Goal: Find specific page/section: Find specific page/section

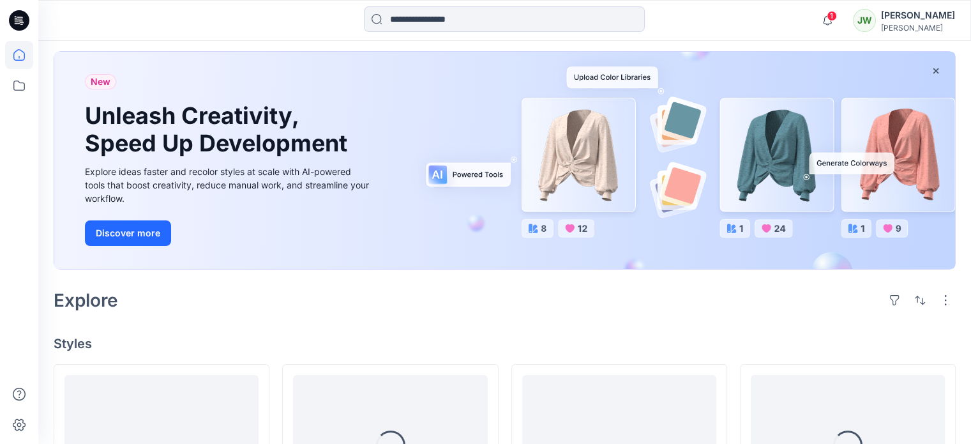
scroll to position [319, 0]
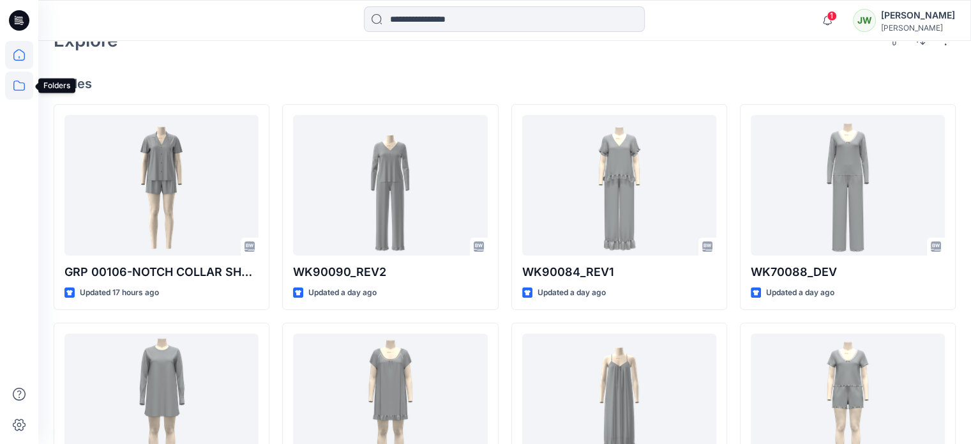
click at [17, 87] on icon at bounding box center [19, 86] width 28 height 28
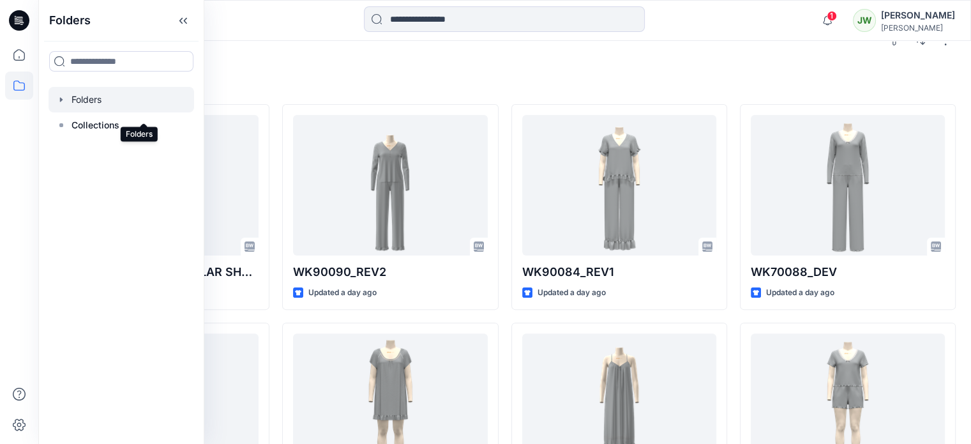
click at [102, 106] on div at bounding box center [122, 100] width 146 height 26
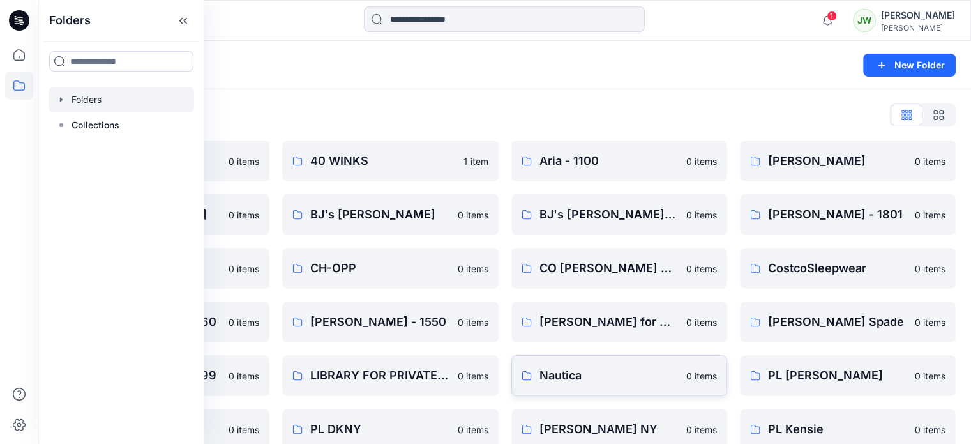
click at [584, 380] on p "Nautica" at bounding box center [609, 375] width 139 height 18
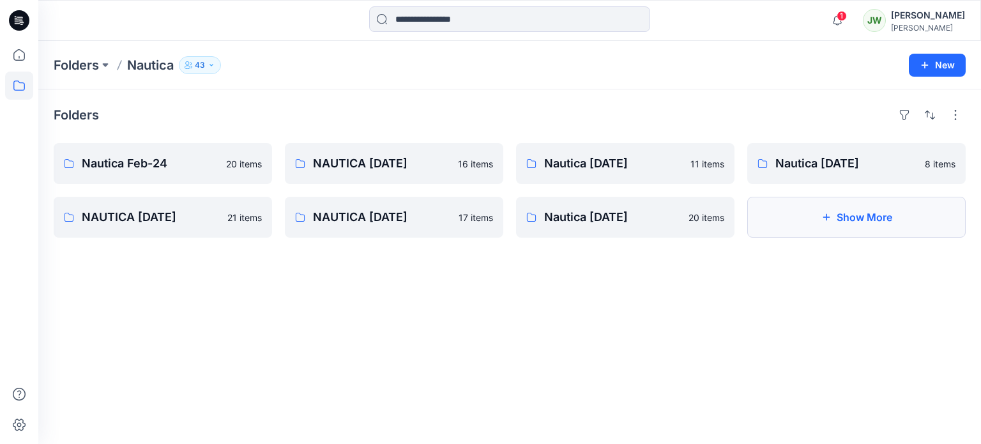
click at [843, 236] on button "Show More" at bounding box center [856, 217] width 218 height 41
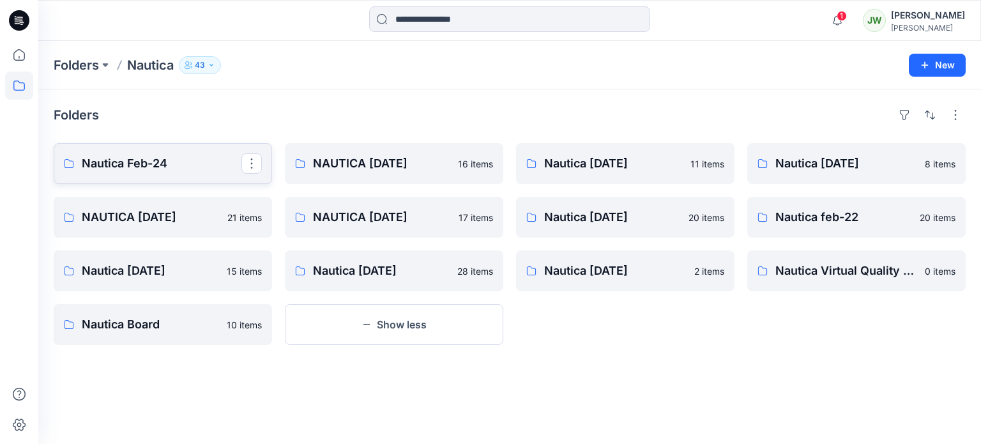
click at [141, 165] on p "Nautica Feb-24" at bounding box center [162, 164] width 160 height 18
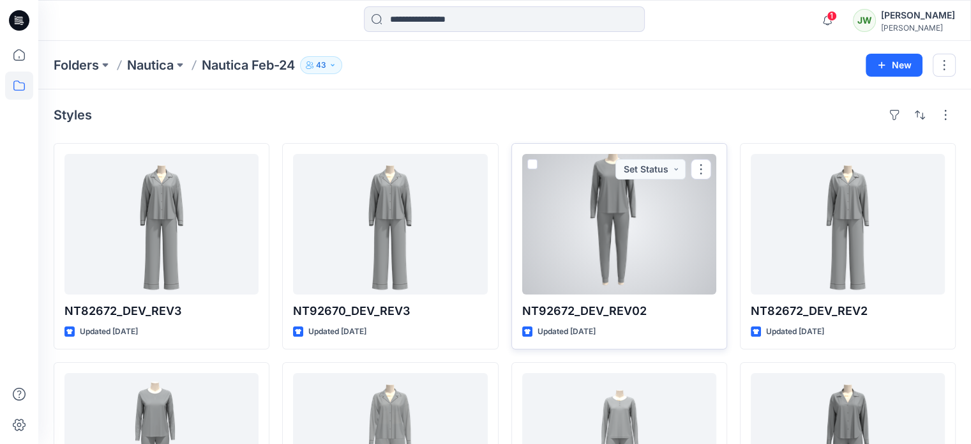
click at [615, 227] on div at bounding box center [619, 224] width 194 height 140
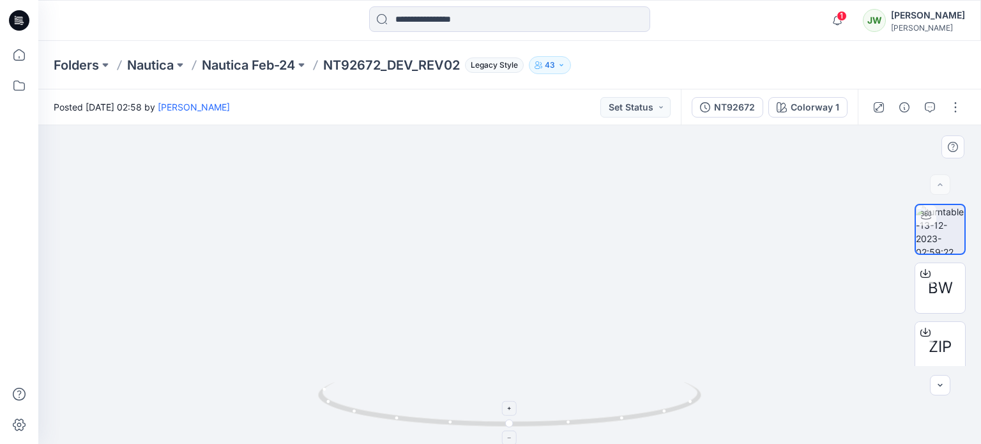
drag, startPoint x: 505, startPoint y: 215, endPoint x: 536, endPoint y: 423, distance: 210.5
click at [536, 423] on div at bounding box center [509, 284] width 942 height 319
drag, startPoint x: 532, startPoint y: 312, endPoint x: 535, endPoint y: 345, distance: 33.4
click at [535, 345] on img at bounding box center [510, 254] width 924 height 380
drag, startPoint x: 508, startPoint y: 365, endPoint x: 572, endPoint y: 374, distance: 64.6
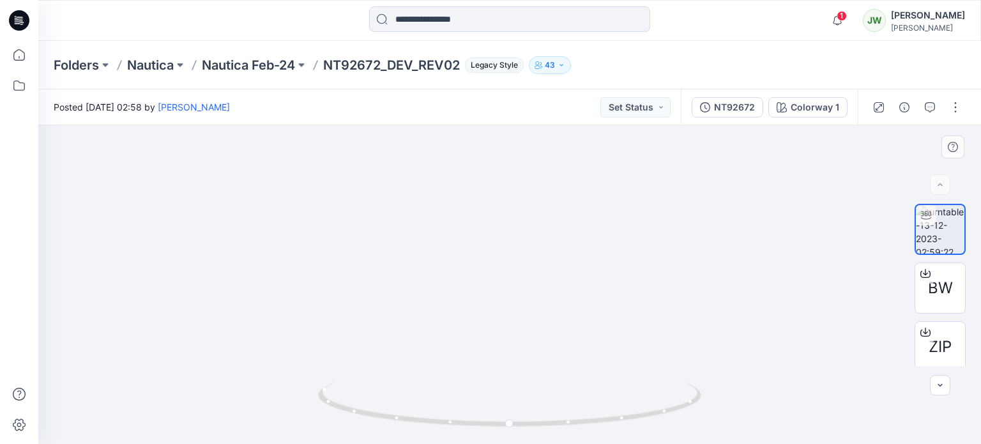
click at [572, 374] on img at bounding box center [510, 258] width 924 height 371
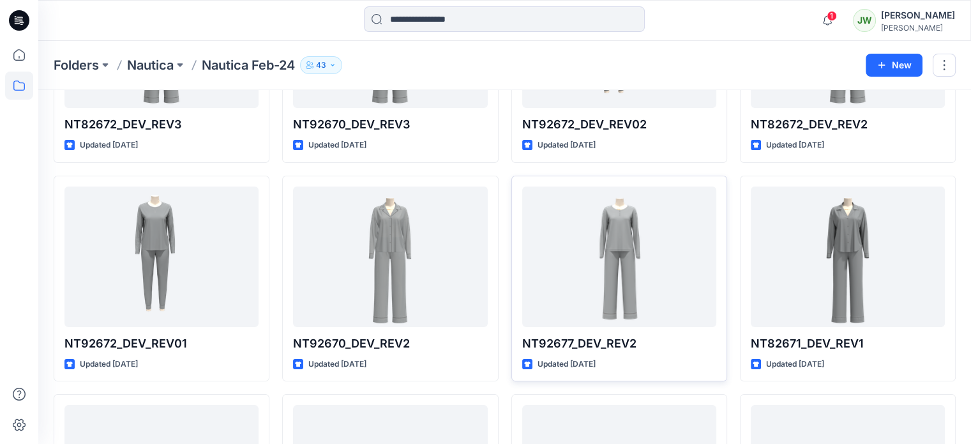
scroll to position [255, 0]
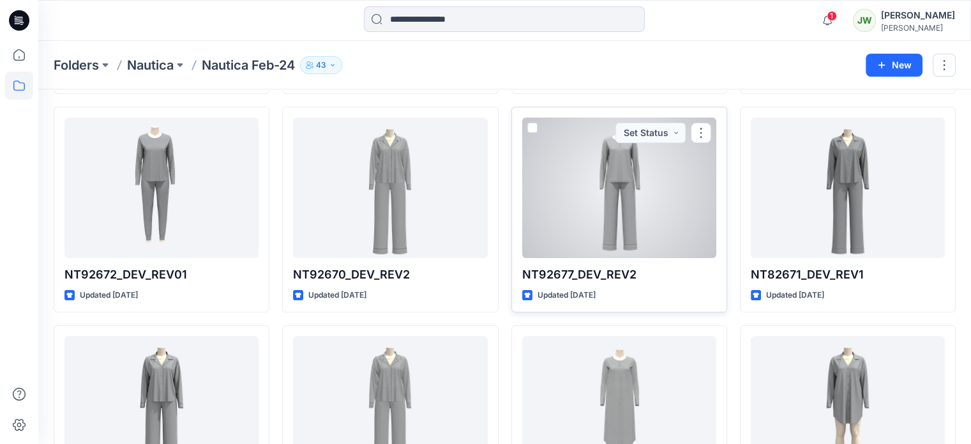
click at [615, 232] on div at bounding box center [619, 187] width 194 height 140
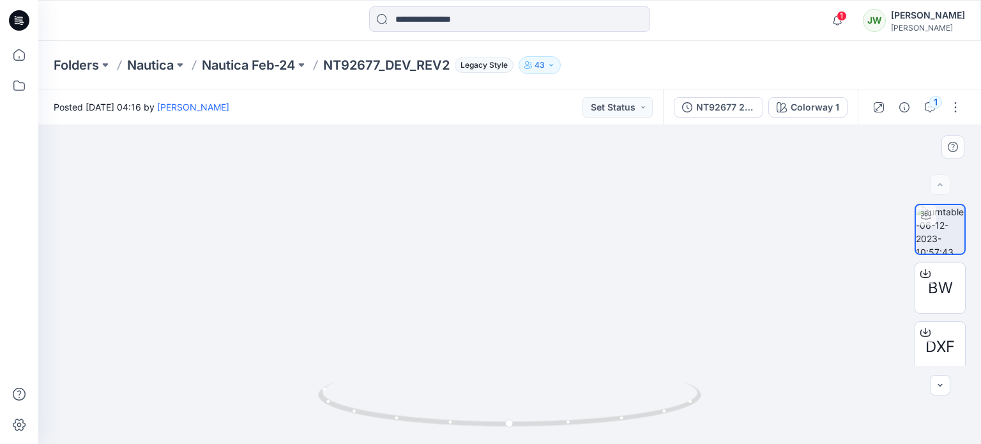
drag, startPoint x: 508, startPoint y: 204, endPoint x: 460, endPoint y: 126, distance: 91.8
click at [510, 152] on img at bounding box center [509, 113] width 773 height 661
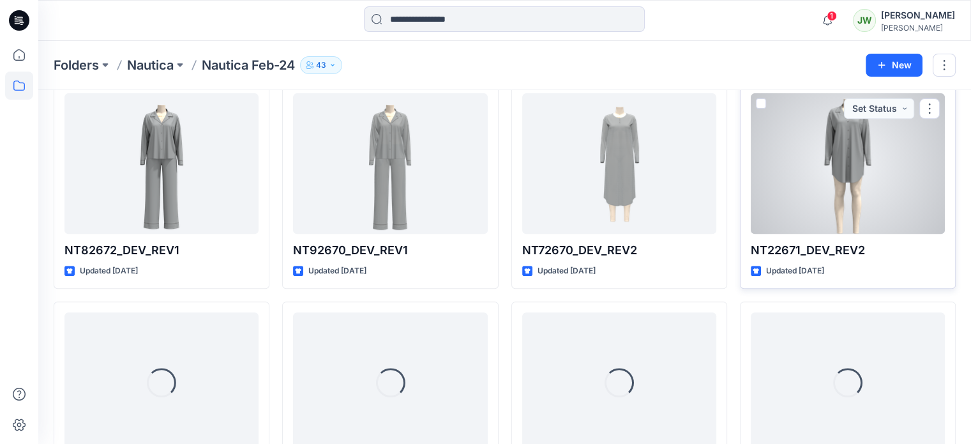
scroll to position [702, 0]
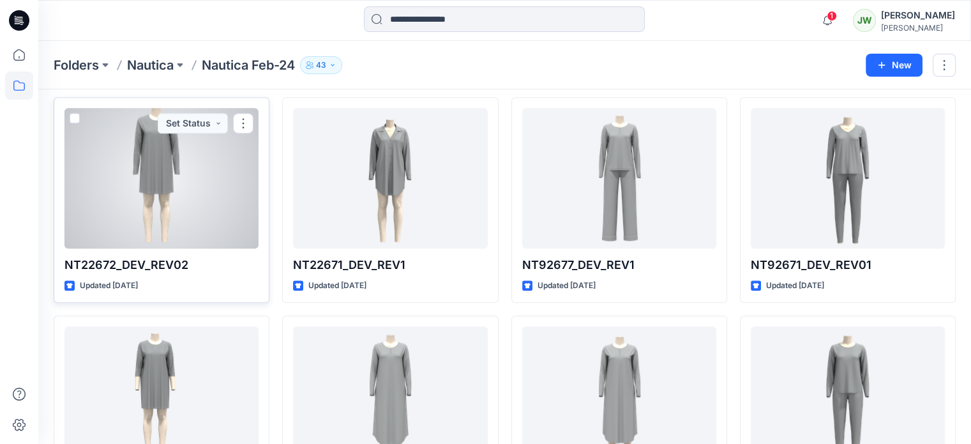
click at [150, 230] on div at bounding box center [161, 178] width 194 height 140
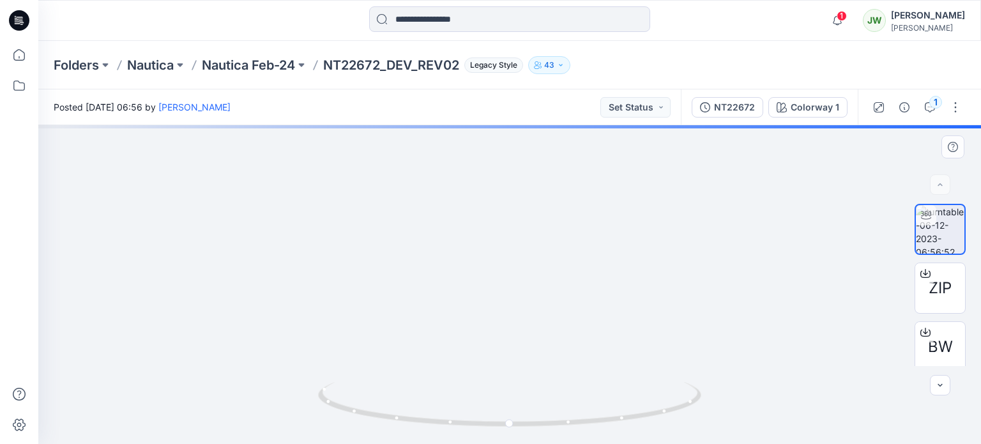
drag, startPoint x: 497, startPoint y: 155, endPoint x: 523, endPoint y: 349, distance: 195.9
click at [523, 349] on img at bounding box center [535, 192] width 1075 height 502
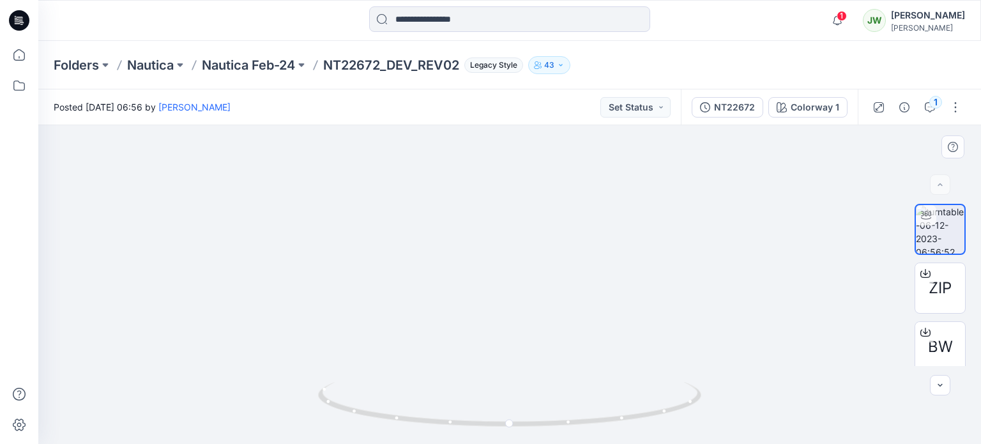
drag, startPoint x: 439, startPoint y: 146, endPoint x: 436, endPoint y: 269, distance: 123.3
click at [436, 269] on img at bounding box center [532, 253] width 1075 height 379
drag, startPoint x: 515, startPoint y: 339, endPoint x: 514, endPoint y: 215, distance: 124.5
click at [514, 215] on img at bounding box center [534, 199] width 1075 height 490
drag, startPoint x: 501, startPoint y: 321, endPoint x: 506, endPoint y: 206, distance: 115.7
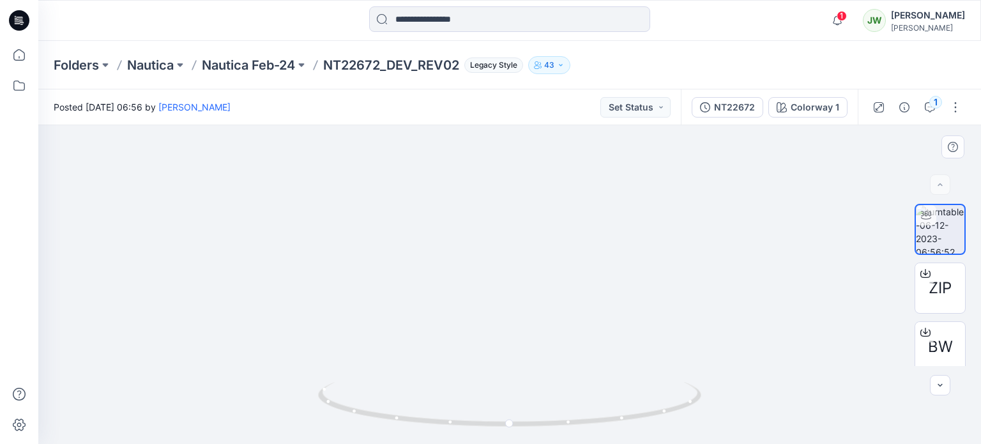
click at [506, 206] on img at bounding box center [536, 133] width 1075 height 619
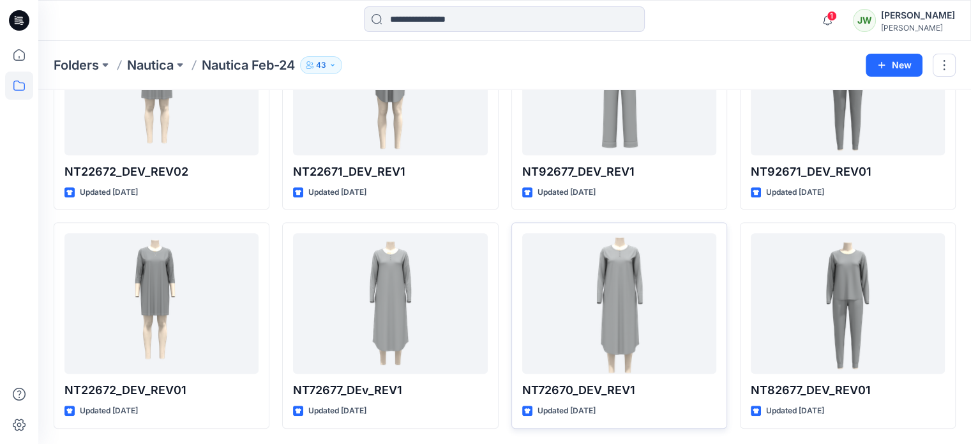
scroll to position [889, 0]
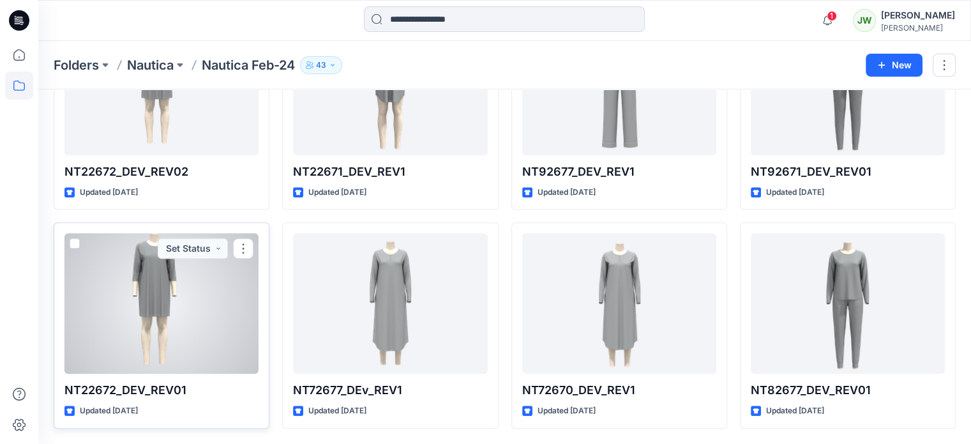
click at [156, 291] on div at bounding box center [161, 303] width 194 height 140
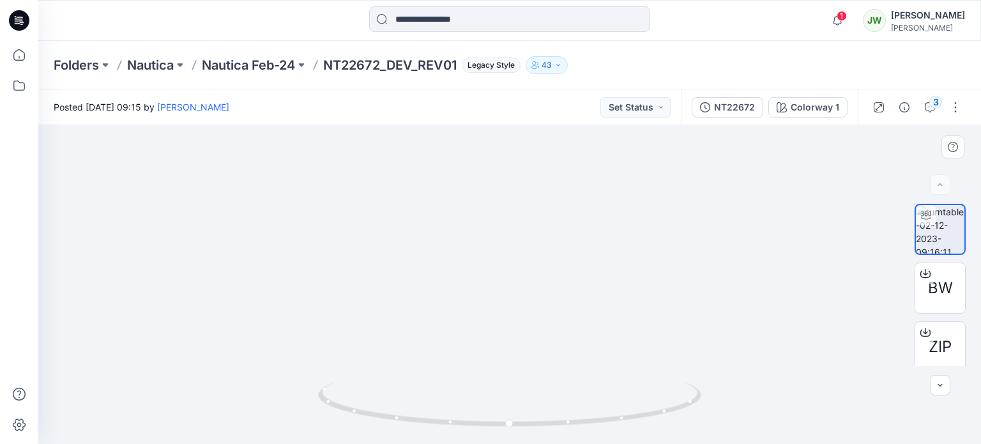
drag, startPoint x: 593, startPoint y: 265, endPoint x: 593, endPoint y: 441, distance: 176.2
click at [593, 441] on div at bounding box center [509, 284] width 942 height 319
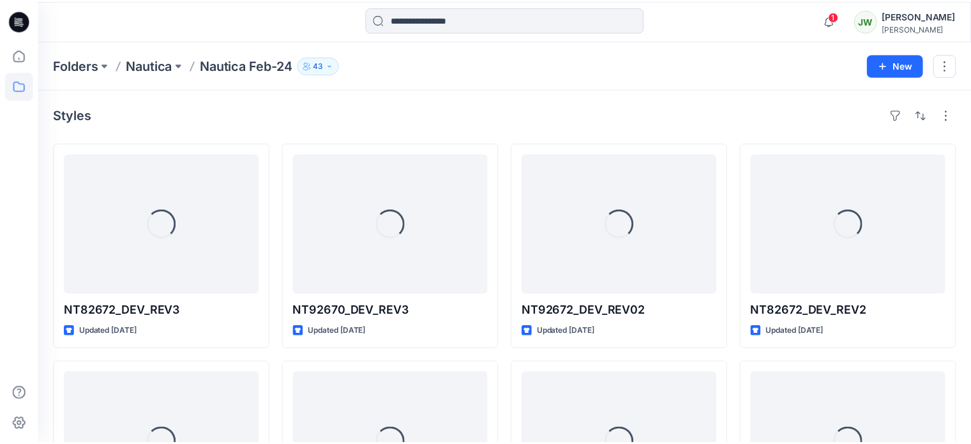
scroll to position [889, 0]
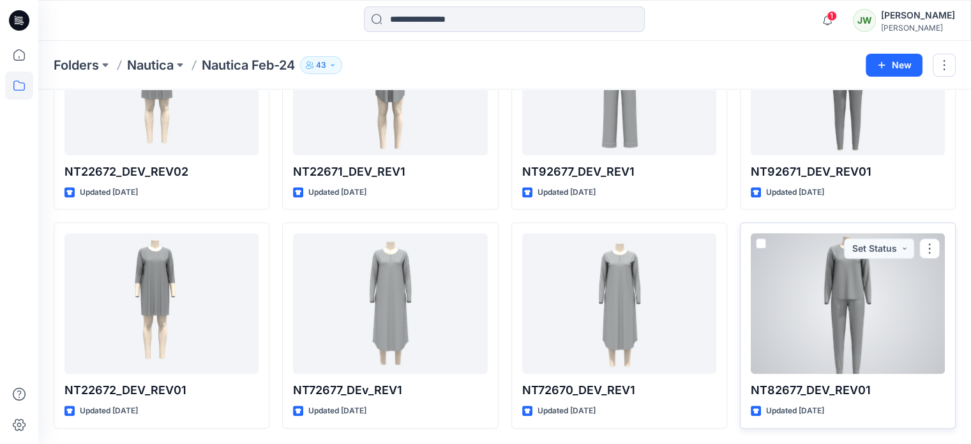
click at [861, 292] on div at bounding box center [848, 303] width 194 height 140
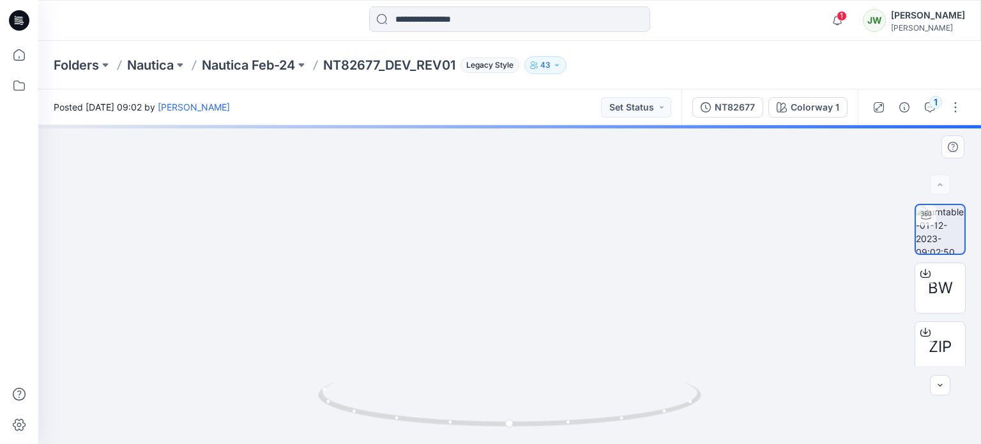
drag, startPoint x: 544, startPoint y: 224, endPoint x: 557, endPoint y: 436, distance: 212.4
click at [557, 436] on div at bounding box center [509, 284] width 942 height 319
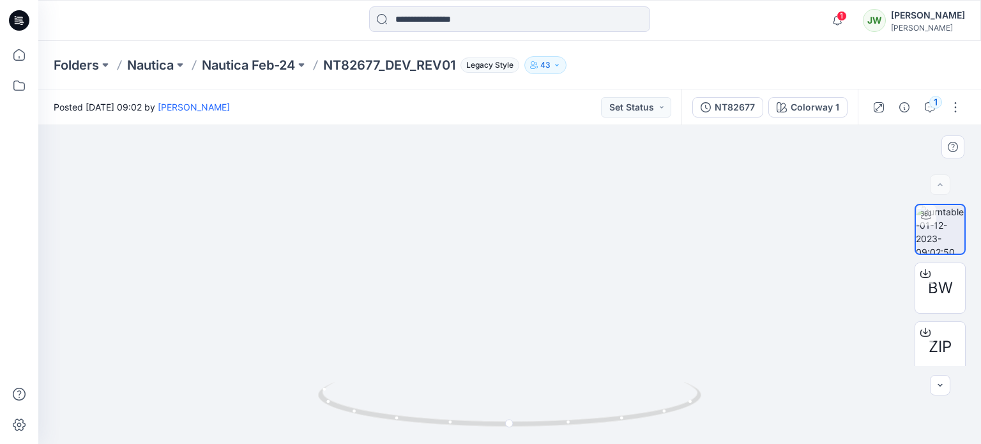
drag, startPoint x: 527, startPoint y: 236, endPoint x: 519, endPoint y: 155, distance: 81.4
click at [519, 155] on img at bounding box center [515, 211] width 999 height 466
drag, startPoint x: 514, startPoint y: 275, endPoint x: 516, endPoint y: 99, distance: 176.2
click at [516, 99] on div "Posted [DATE] 09:02 by [PERSON_NAME] Set Status NT82677 Colorway 1 1 BW ZIP ZIP…" at bounding box center [509, 266] width 942 height 354
drag, startPoint x: 557, startPoint y: 370, endPoint x: 516, endPoint y: 101, distance: 271.9
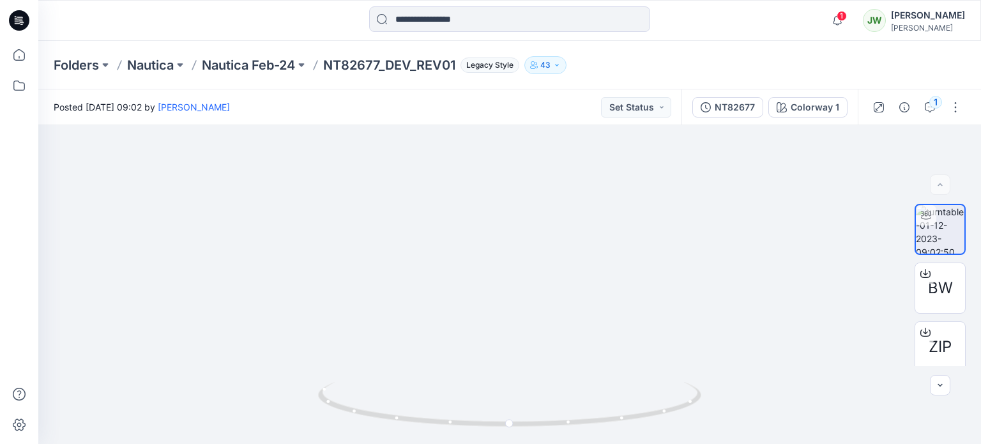
click at [516, 101] on div "Posted [DATE] 09:02 by [PERSON_NAME] Set Status NT82677 Colorway 1 1 BW ZIP ZIP…" at bounding box center [509, 266] width 942 height 354
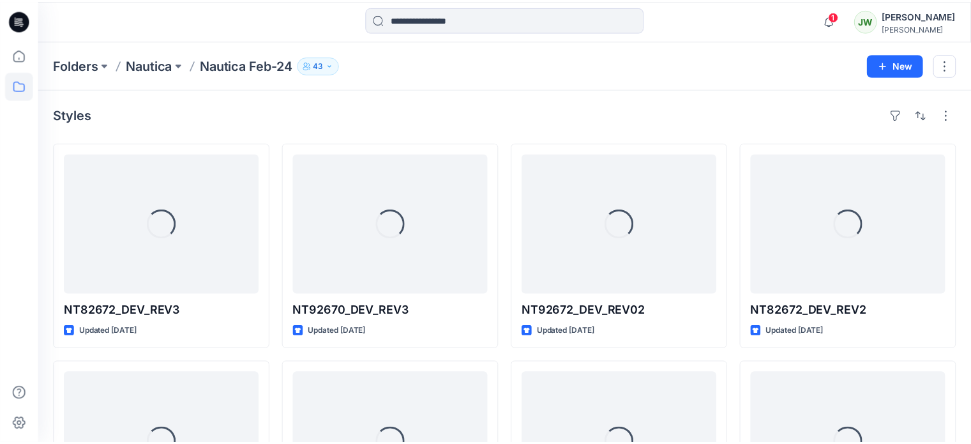
scroll to position [889, 0]
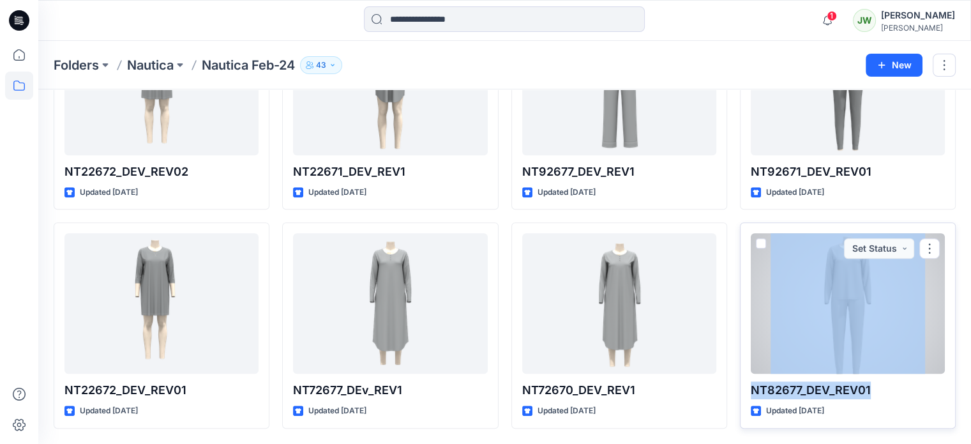
drag, startPoint x: 734, startPoint y: 254, endPoint x: 750, endPoint y: 384, distance: 131.3
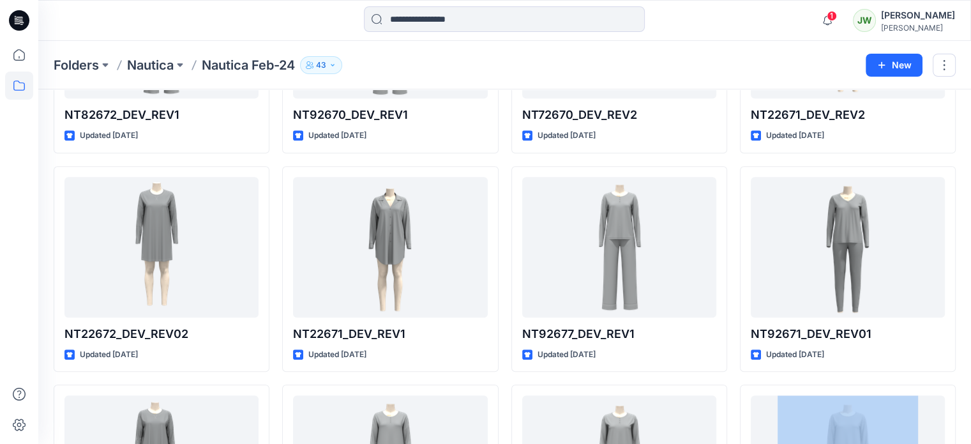
scroll to position [442, 0]
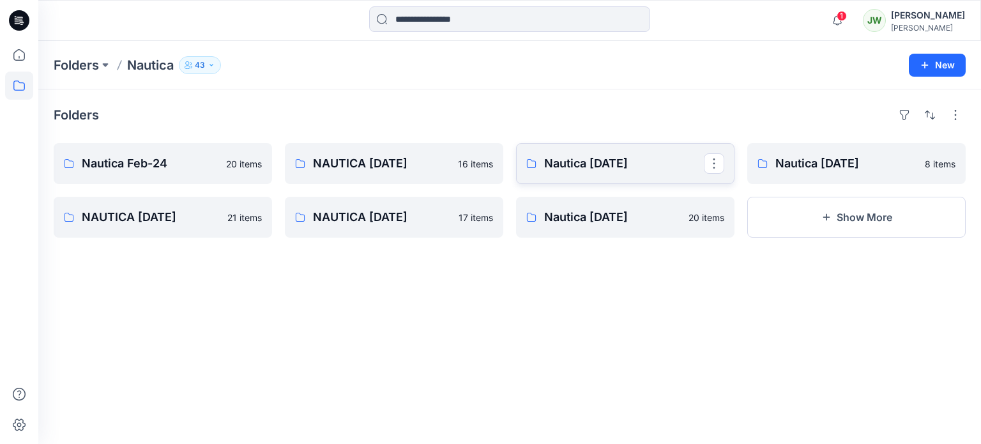
click at [625, 171] on p "Nautica [DATE]" at bounding box center [624, 164] width 160 height 18
click at [384, 165] on p "NAUTICA [DATE]" at bounding box center [393, 164] width 160 height 18
click at [850, 227] on button "Show More" at bounding box center [856, 217] width 218 height 41
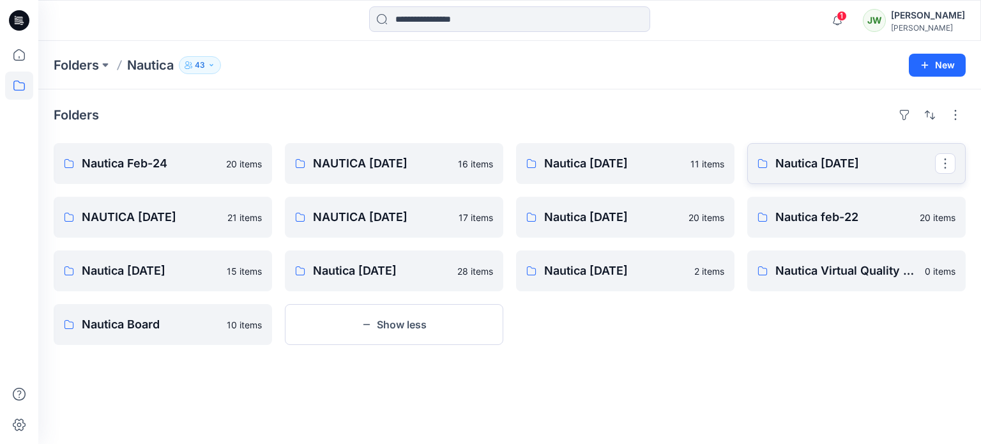
click at [818, 171] on p "Nautica [DATE]" at bounding box center [855, 164] width 160 height 18
click at [162, 222] on p "NAUTICA [DATE]" at bounding box center [162, 217] width 160 height 18
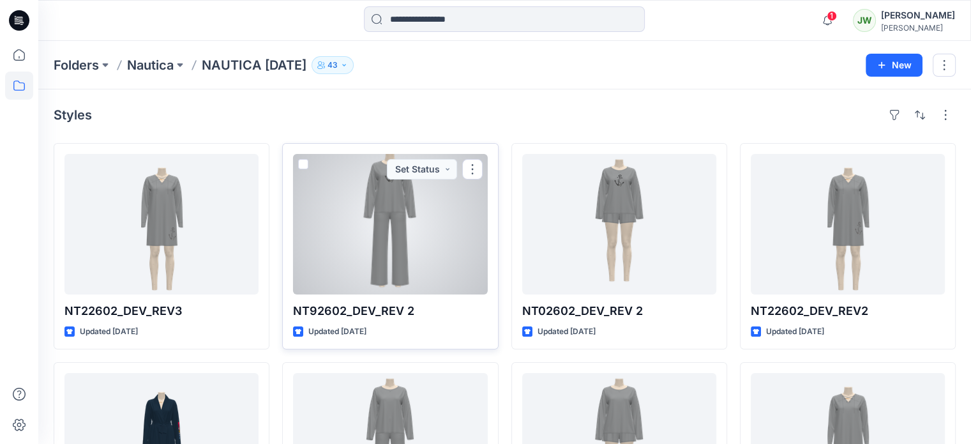
click at [389, 222] on div at bounding box center [390, 224] width 194 height 140
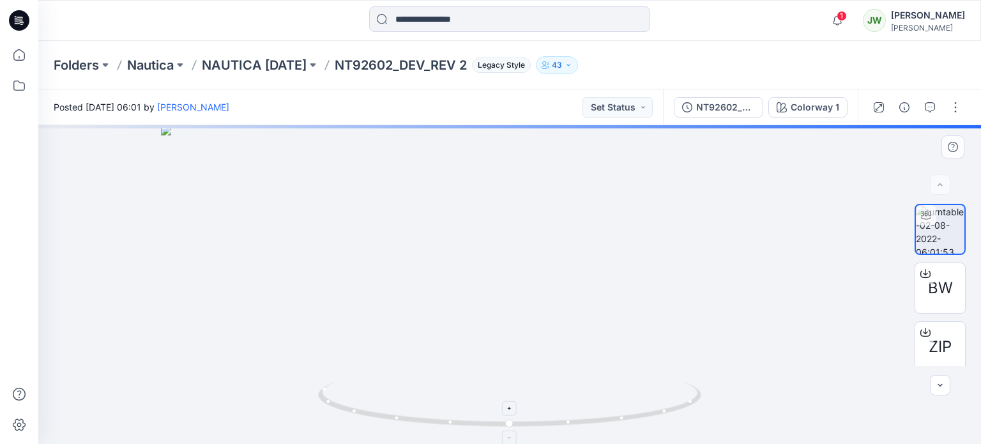
drag, startPoint x: 510, startPoint y: 189, endPoint x: 524, endPoint y: 383, distance: 194.6
click at [524, 383] on div at bounding box center [509, 284] width 942 height 319
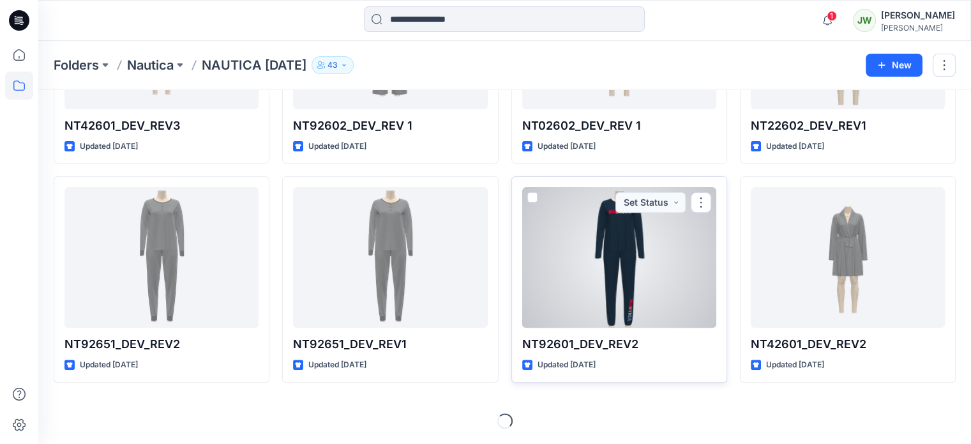
scroll to position [447, 0]
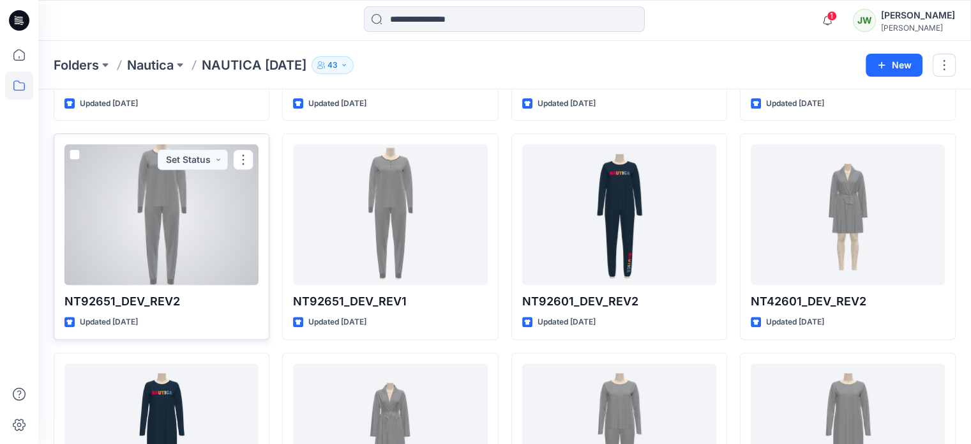
click at [163, 285] on div at bounding box center [161, 214] width 194 height 140
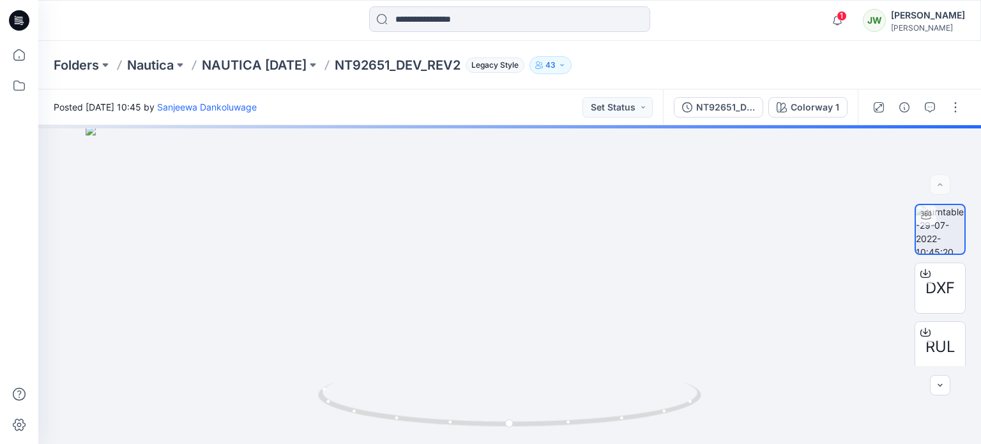
drag, startPoint x: 529, startPoint y: 208, endPoint x: 535, endPoint y: 474, distance: 265.7
click at [535, 443] on html "1 Notifications Senal J shared GRP 00106-NOTCH COLLAR SHORTY SET_REV1 in GRP 00…" at bounding box center [490, 222] width 981 height 444
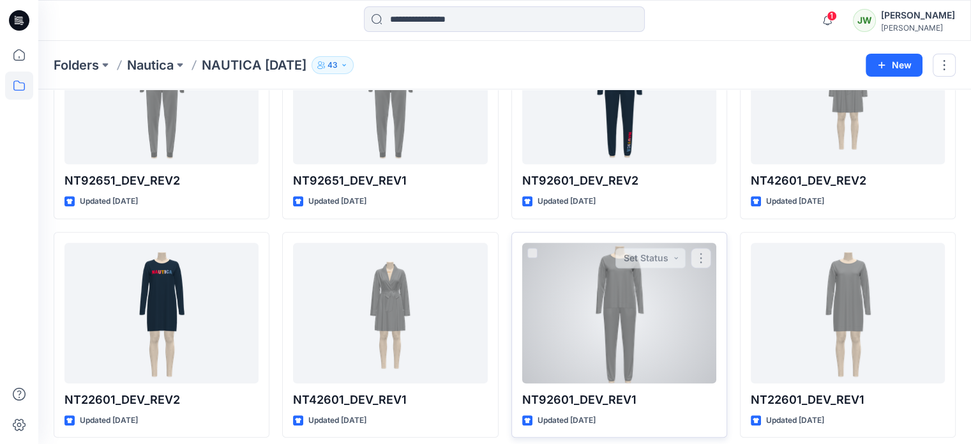
scroll to position [702, 0]
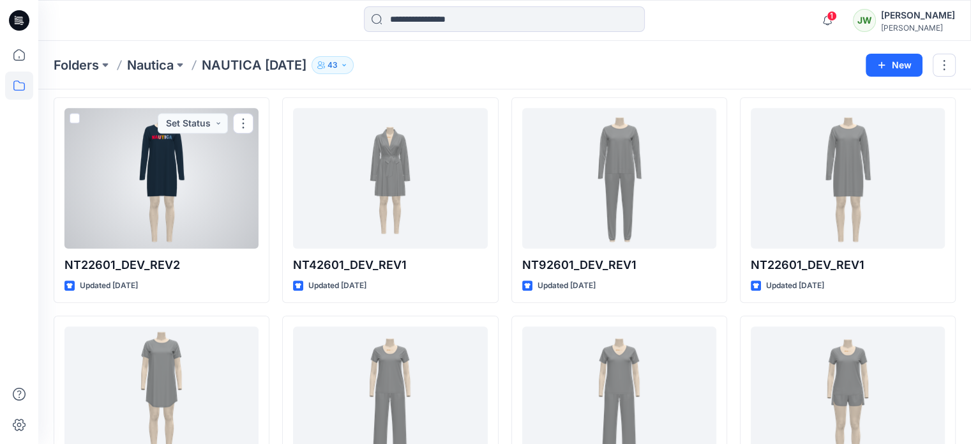
click at [158, 245] on div at bounding box center [161, 178] width 194 height 140
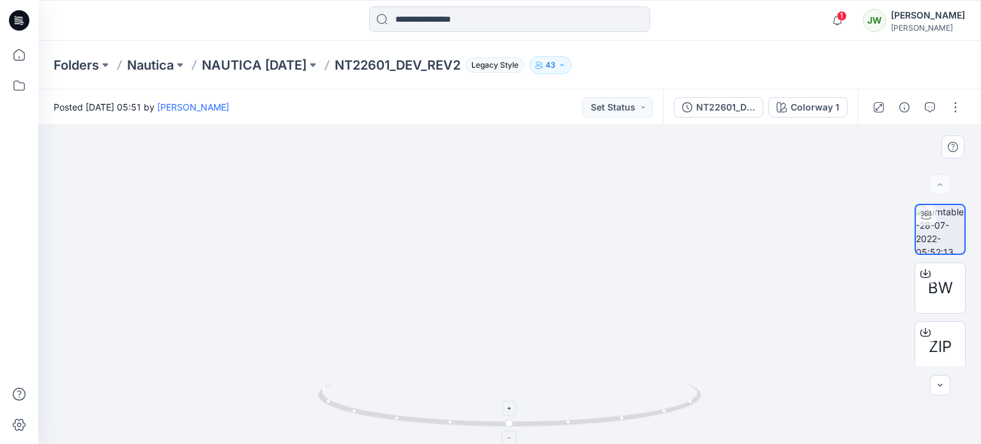
drag, startPoint x: 541, startPoint y: 178, endPoint x: 542, endPoint y: 400, distance: 222.2
click at [542, 404] on div at bounding box center [509, 284] width 942 height 319
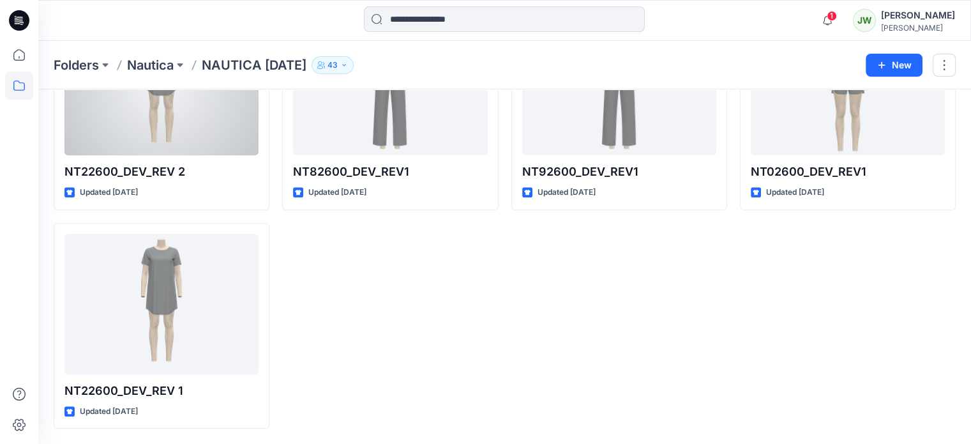
scroll to position [1085, 0]
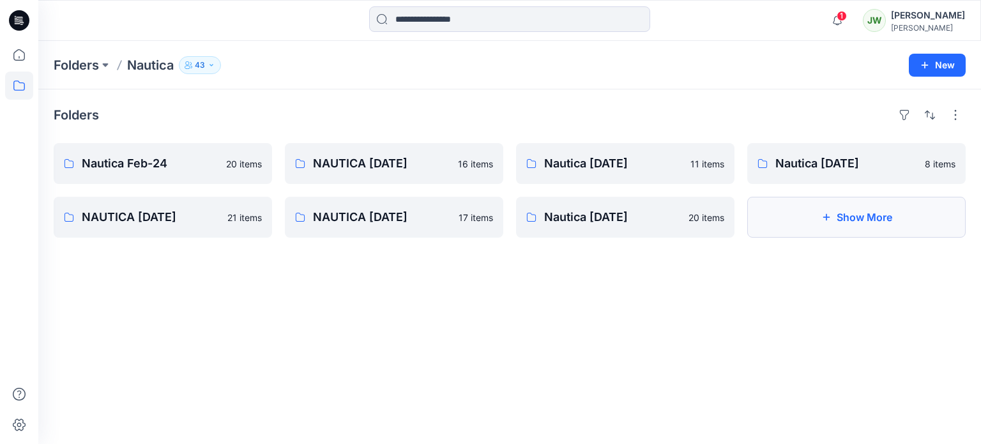
click at [846, 238] on button "Show More" at bounding box center [856, 217] width 218 height 41
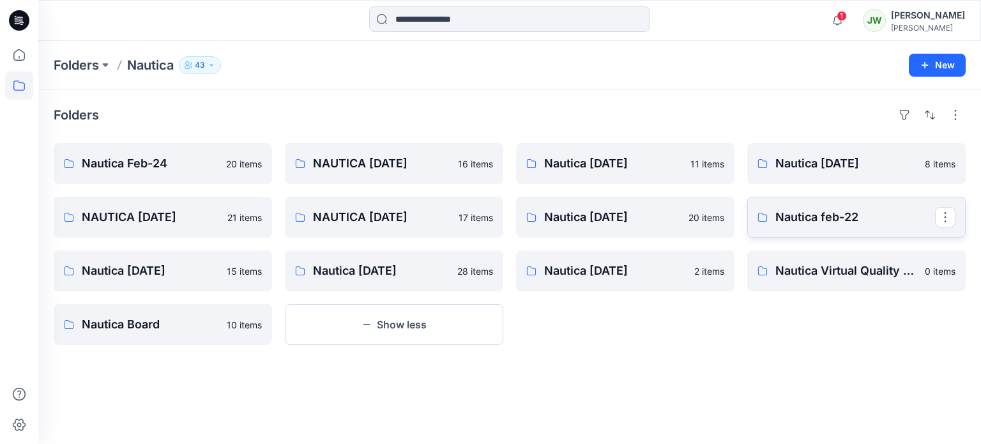
click at [846, 226] on p "Nautica feb-22" at bounding box center [855, 217] width 160 height 18
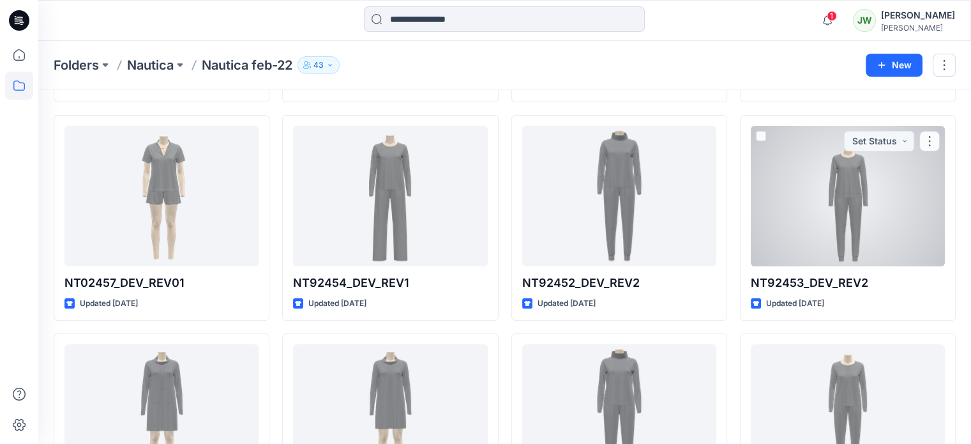
scroll to position [255, 0]
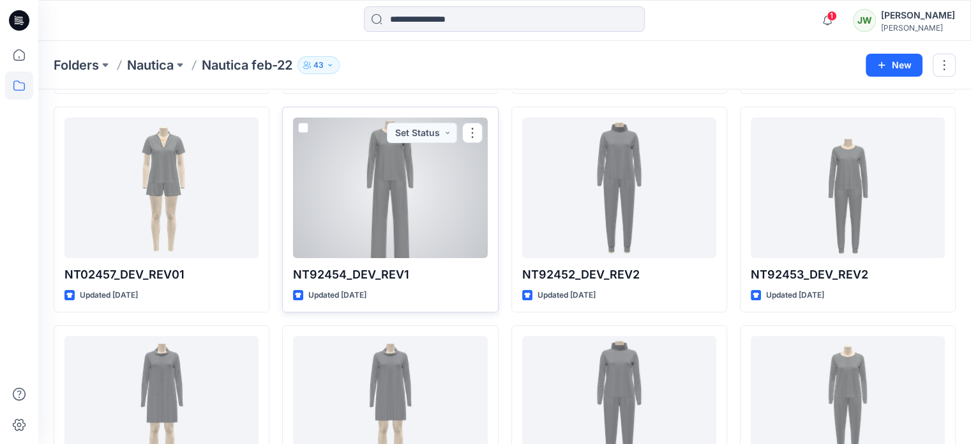
click at [393, 223] on div at bounding box center [390, 187] width 194 height 140
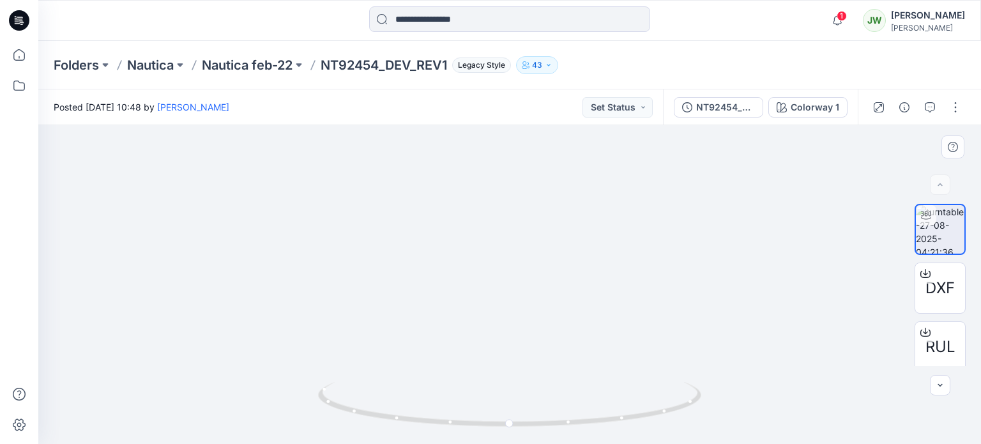
drag, startPoint x: 557, startPoint y: 170, endPoint x: 582, endPoint y: 377, distance: 208.4
click at [582, 378] on img at bounding box center [510, 256] width 848 height 376
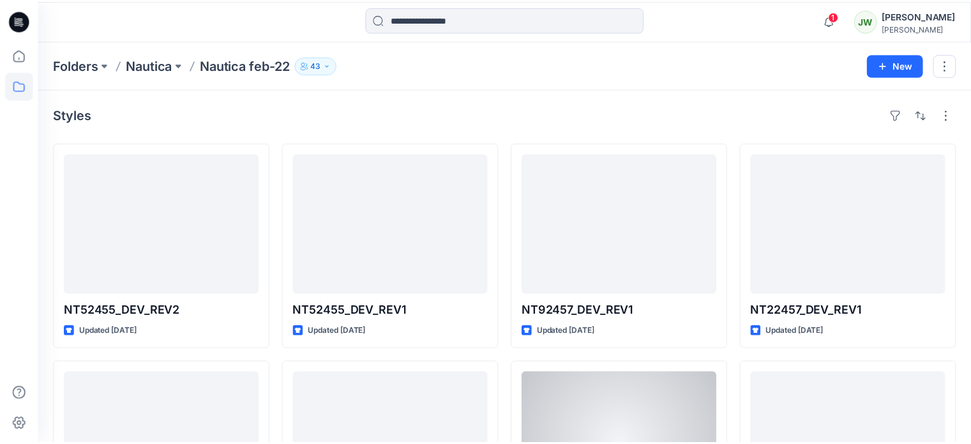
scroll to position [255, 0]
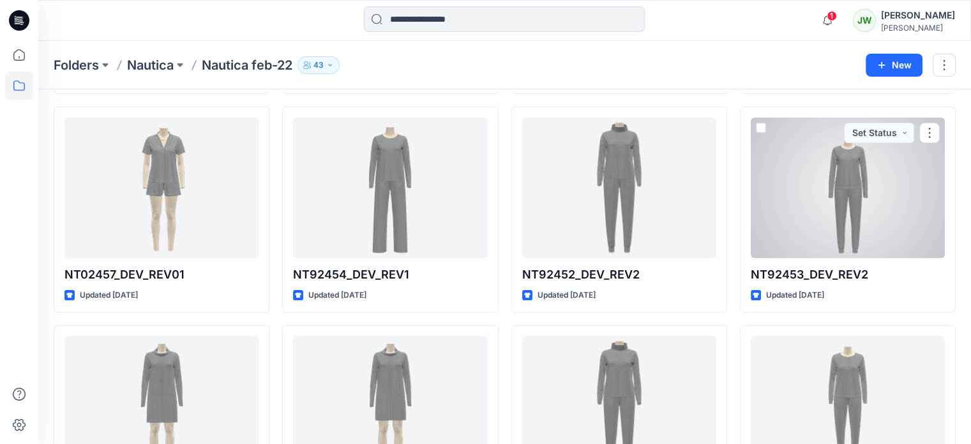
click at [870, 243] on div at bounding box center [848, 187] width 194 height 140
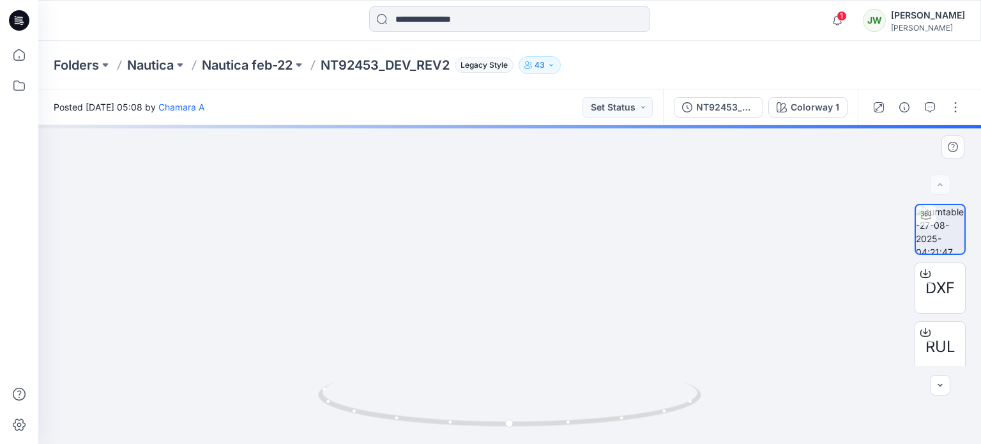
drag, startPoint x: 526, startPoint y: 238, endPoint x: 552, endPoint y: 329, distance: 94.8
click at [552, 329] on img at bounding box center [509, 217] width 773 height 454
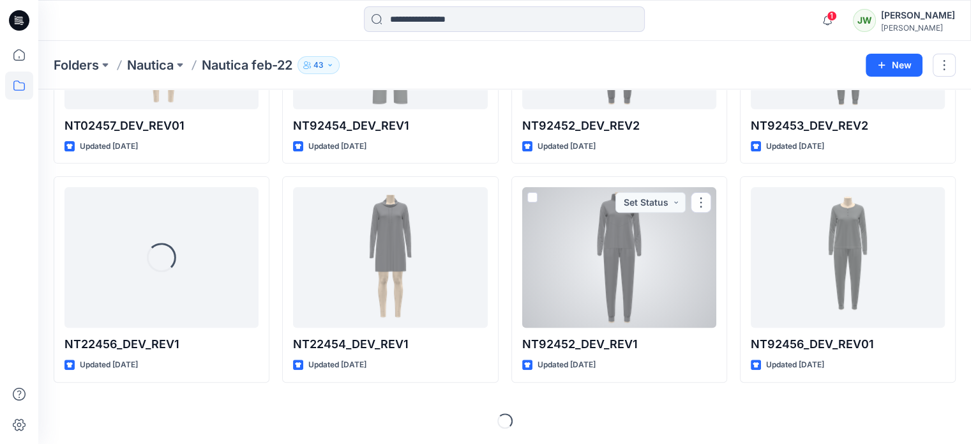
scroll to position [447, 0]
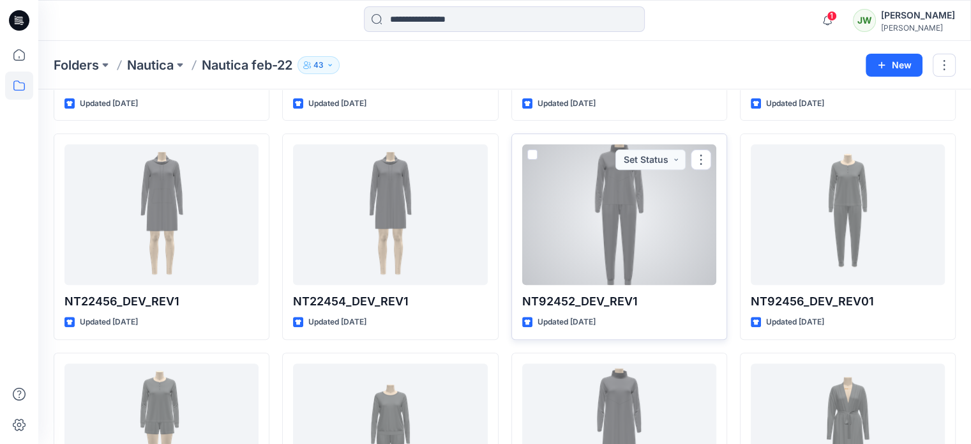
click at [644, 274] on div at bounding box center [619, 214] width 194 height 140
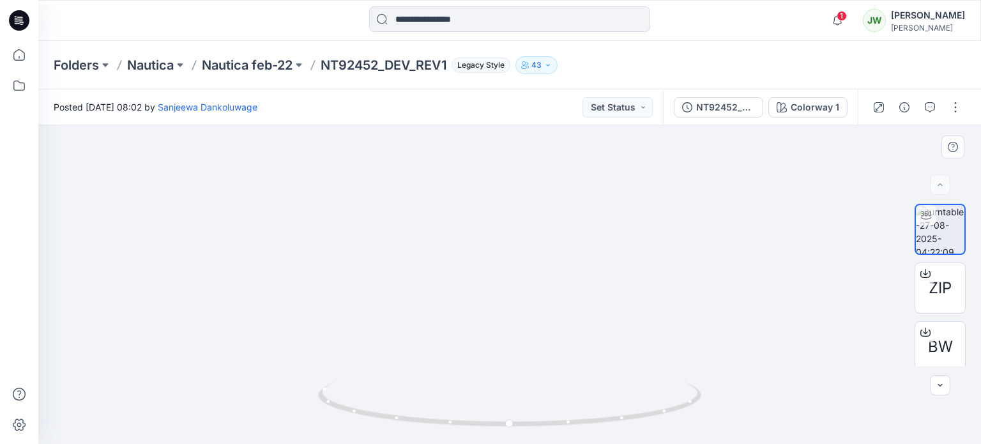
drag, startPoint x: 545, startPoint y: 200, endPoint x: 517, endPoint y: 277, distance: 82.2
click at [545, 299] on img at bounding box center [509, 239] width 697 height 407
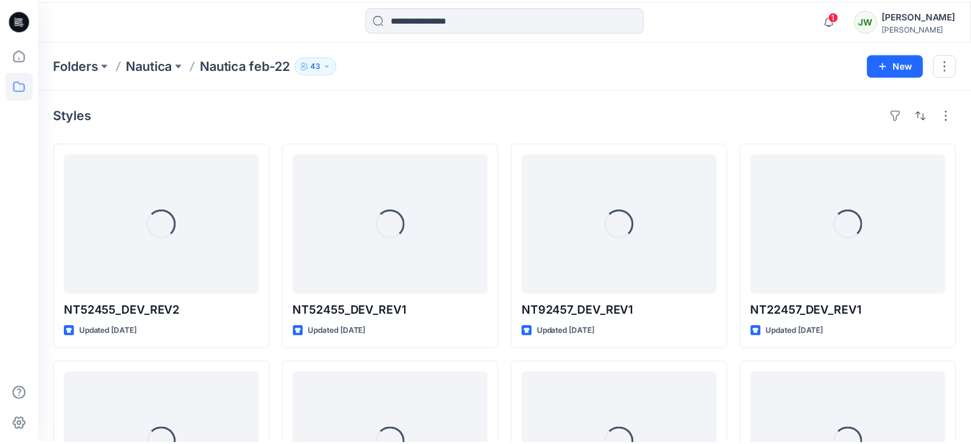
scroll to position [447, 0]
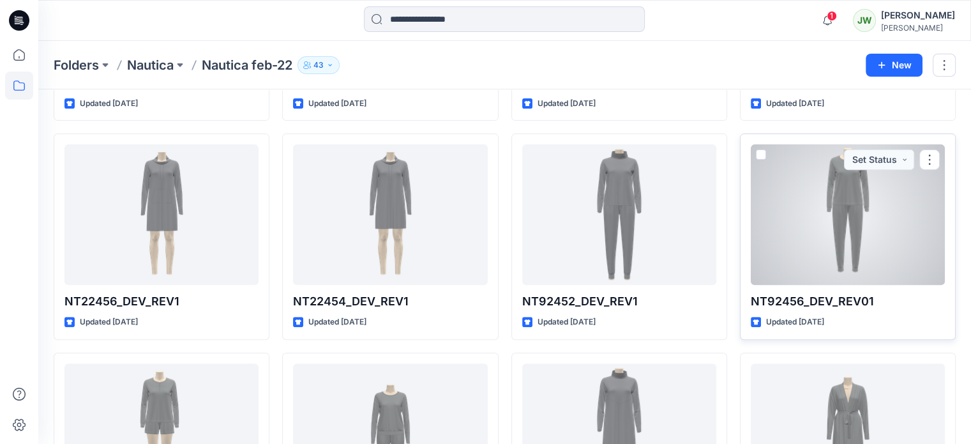
click at [842, 285] on div at bounding box center [848, 214] width 194 height 140
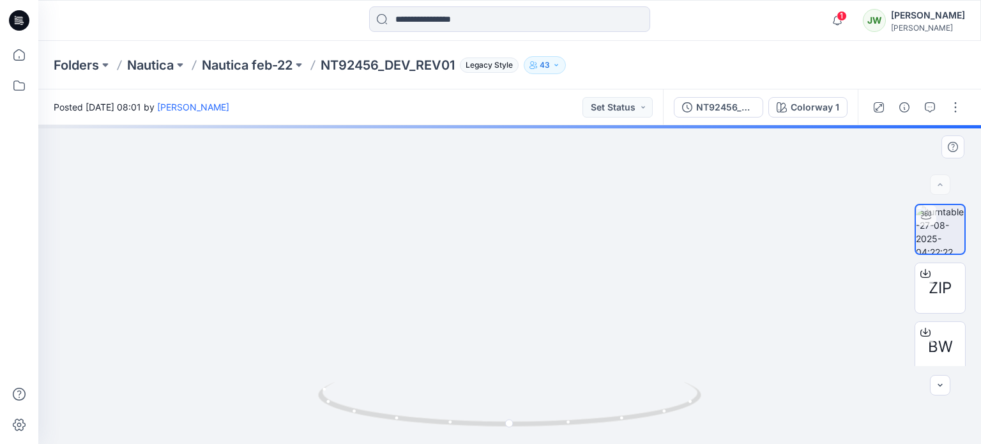
drag, startPoint x: 533, startPoint y: 190, endPoint x: 534, endPoint y: 318, distance: 127.7
click at [525, 331] on img at bounding box center [509, 251] width 773 height 384
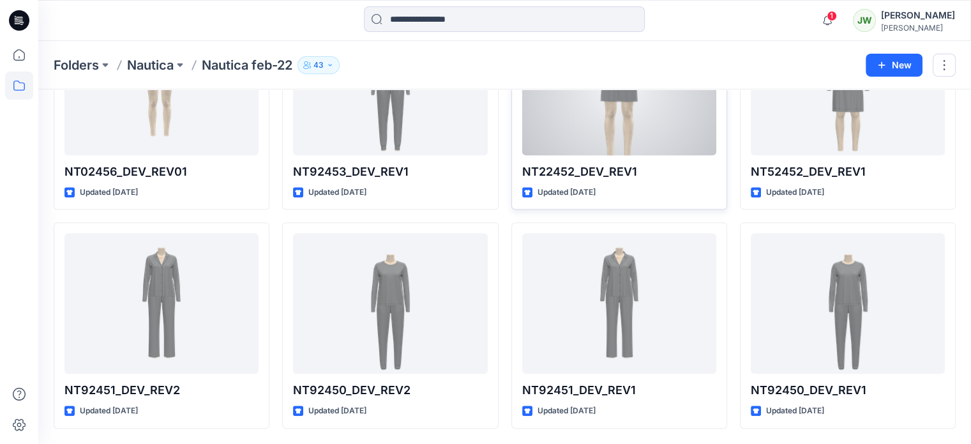
scroll to position [889, 0]
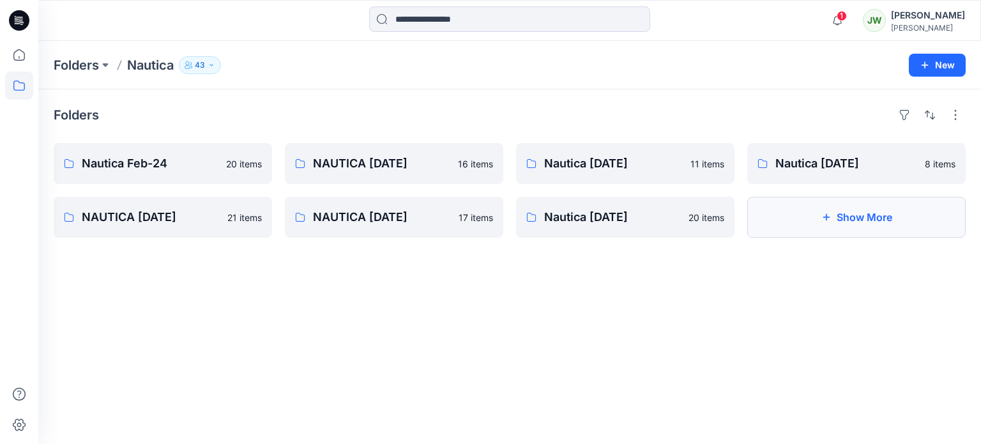
click at [864, 223] on button "Show More" at bounding box center [856, 217] width 218 height 41
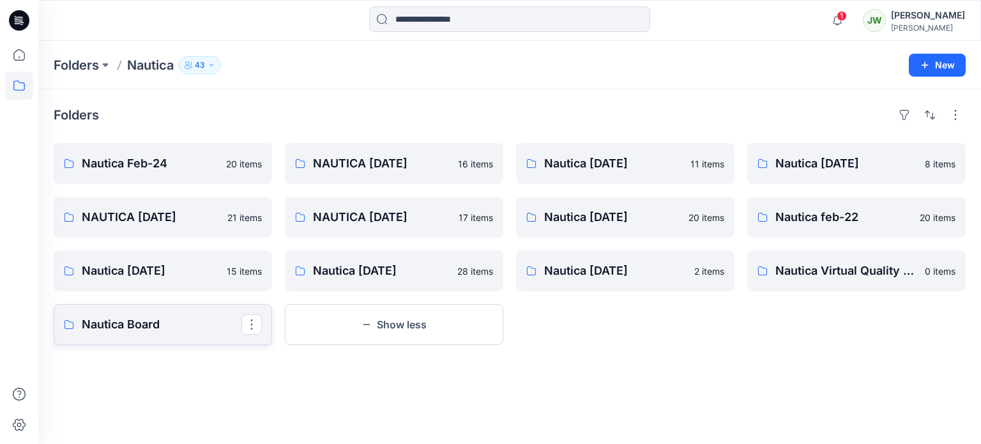
click at [128, 333] on p "Nautica Board" at bounding box center [162, 324] width 160 height 18
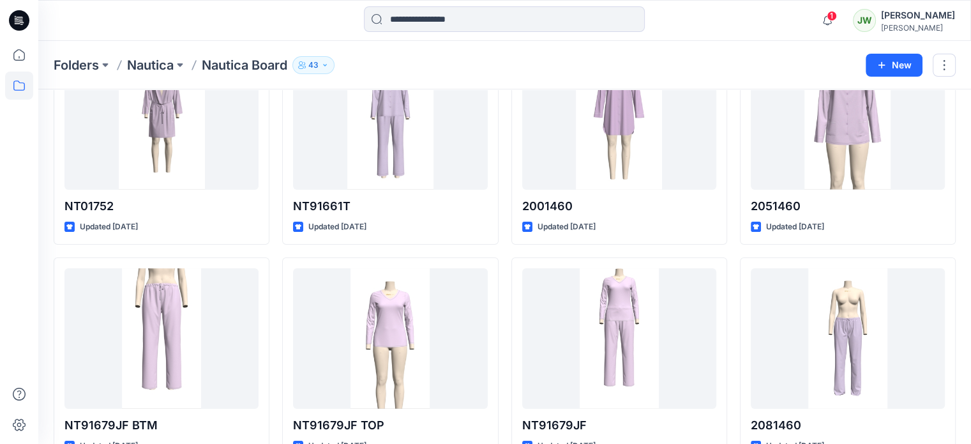
scroll to position [192, 0]
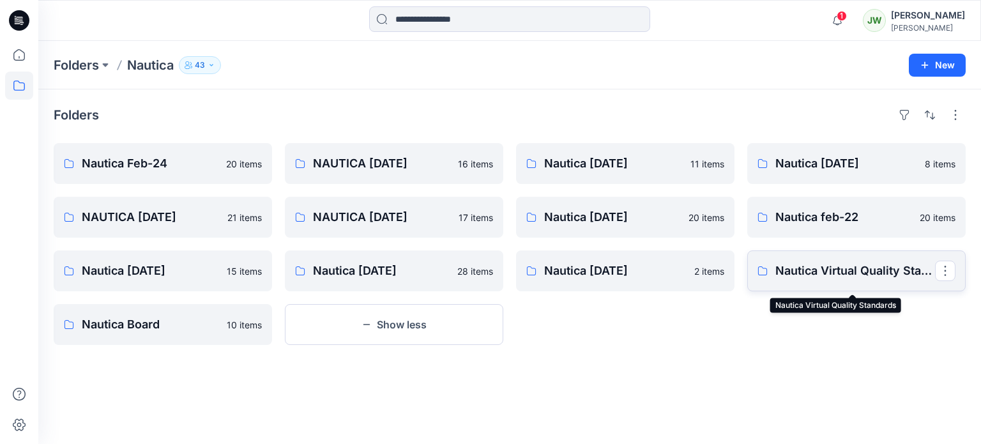
click at [849, 280] on p "Nautica Virtual Quality Standards" at bounding box center [855, 271] width 160 height 18
click at [194, 280] on p "Nautica [DATE]" at bounding box center [162, 271] width 160 height 18
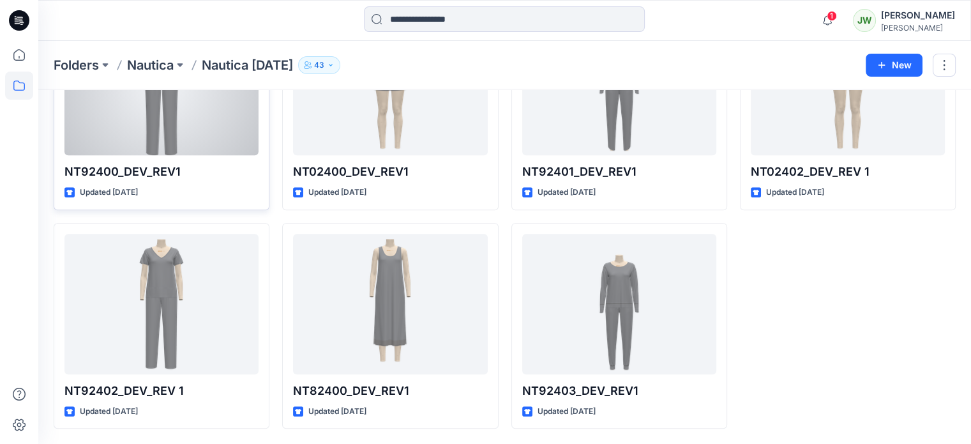
scroll to position [654, 0]
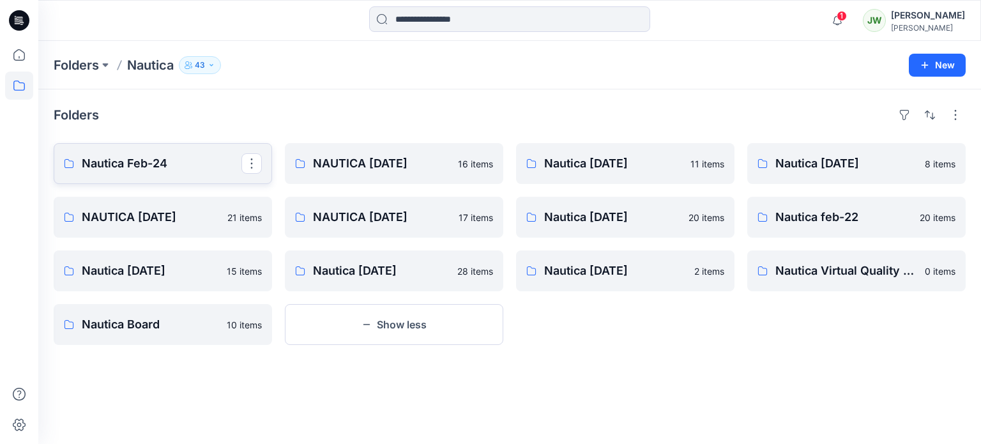
click at [133, 172] on p "Nautica Feb-24" at bounding box center [162, 164] width 160 height 18
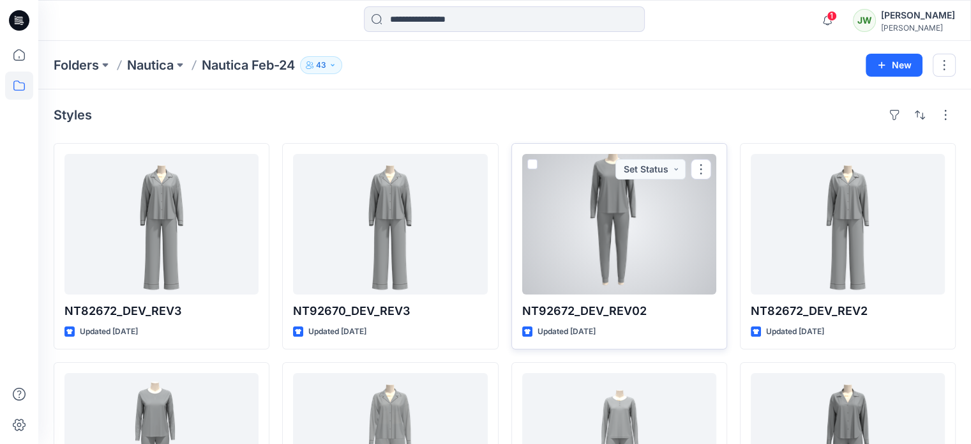
click at [601, 226] on div at bounding box center [619, 224] width 194 height 140
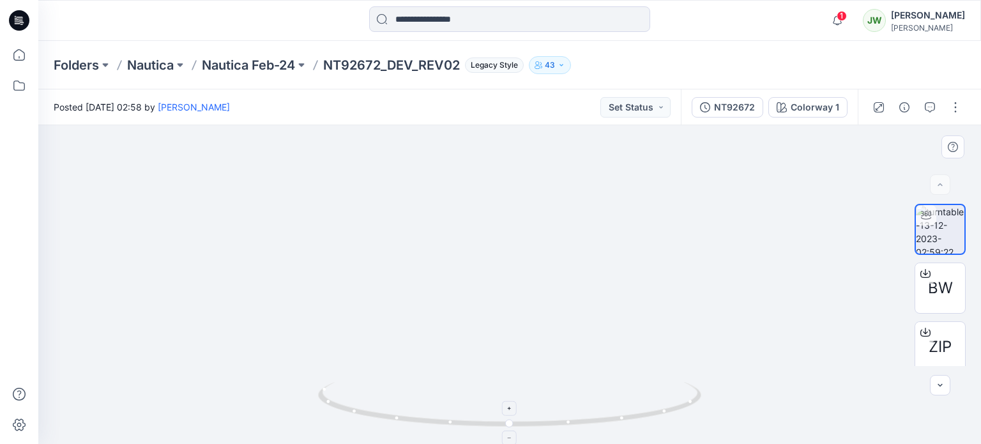
drag, startPoint x: 508, startPoint y: 213, endPoint x: 554, endPoint y: 409, distance: 200.7
click at [554, 409] on div at bounding box center [509, 284] width 942 height 319
drag, startPoint x: 554, startPoint y: 335, endPoint x: 549, endPoint y: 393, distance: 57.7
click at [549, 393] on div at bounding box center [509, 284] width 942 height 319
drag, startPoint x: 673, startPoint y: 350, endPoint x: 621, endPoint y: 136, distance: 220.1
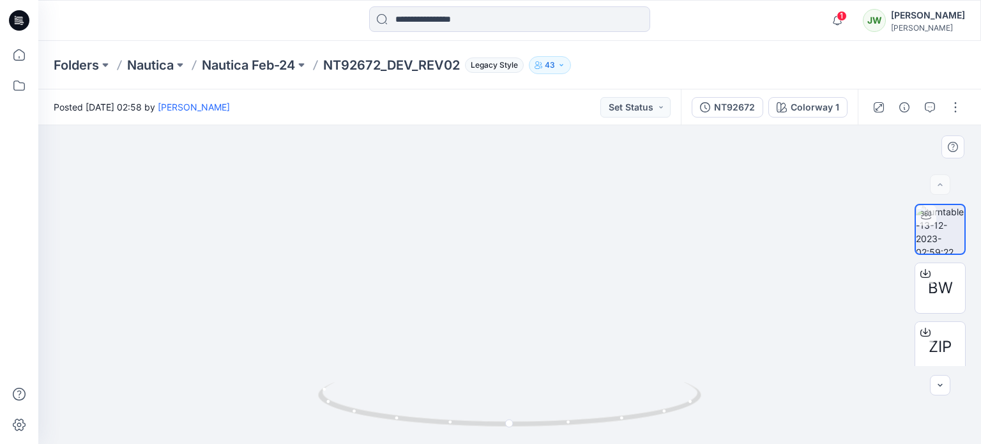
click at [637, 162] on img at bounding box center [509, 263] width 697 height 361
drag, startPoint x: 660, startPoint y: 280, endPoint x: 695, endPoint y: 474, distance: 197.2
click at [695, 443] on html "1 Notifications Senal J shared GRP 00106-NOTCH COLLAR SHORTY SET_REV1 in GRP 00…" at bounding box center [490, 222] width 981 height 444
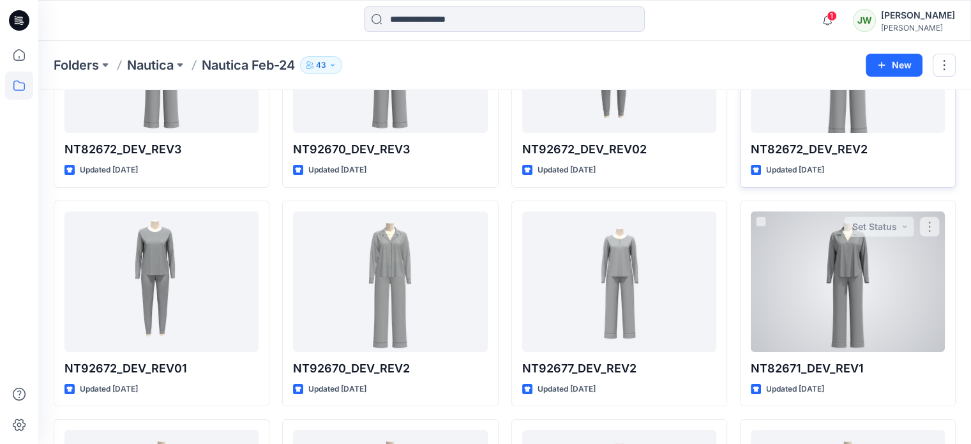
scroll to position [192, 0]
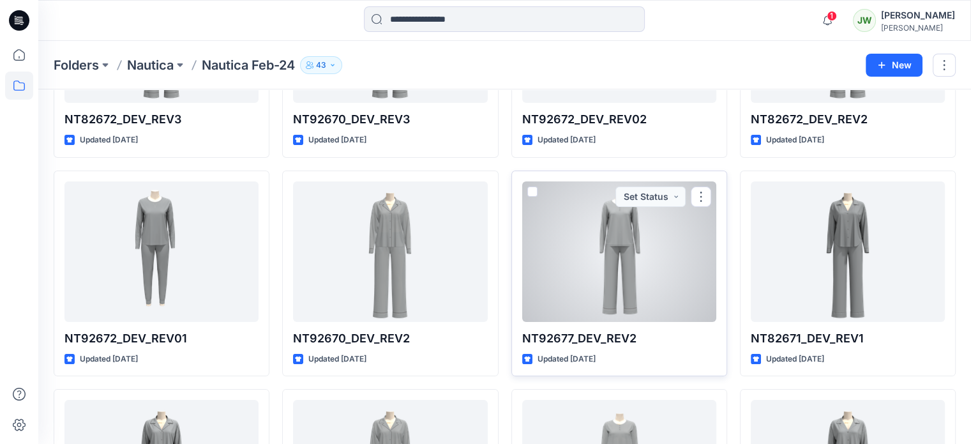
click at [626, 277] on div at bounding box center [619, 251] width 194 height 140
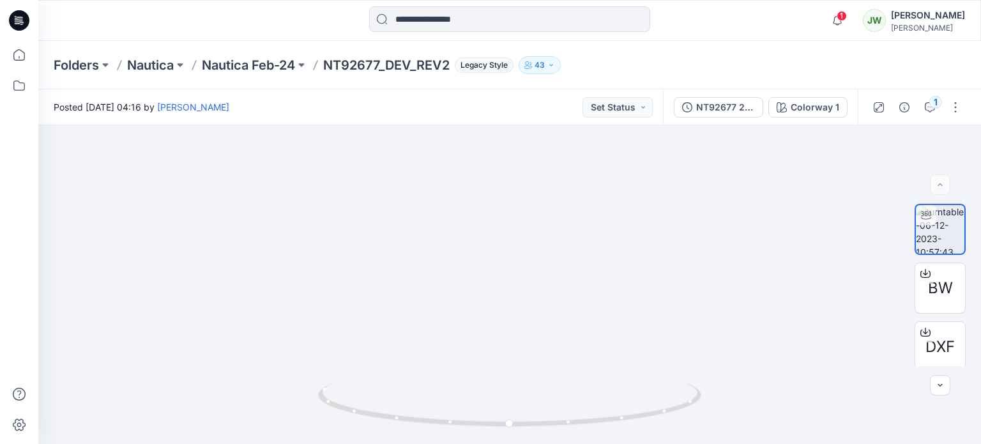
drag, startPoint x: 508, startPoint y: 223, endPoint x: 543, endPoint y: 458, distance: 237.7
click at [543, 443] on html "1 Notifications Senal J shared GRP 00106-NOTCH COLLAR SHORTY SET_REV1 in GRP 00…" at bounding box center [490, 222] width 981 height 444
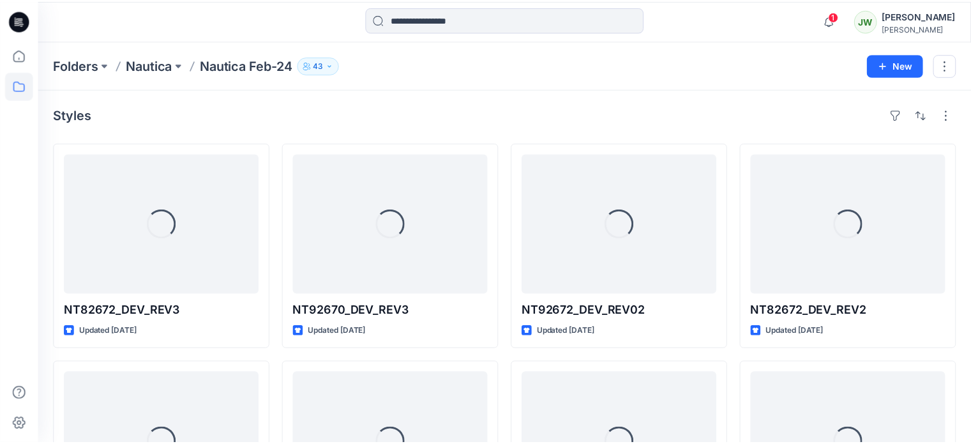
scroll to position [192, 0]
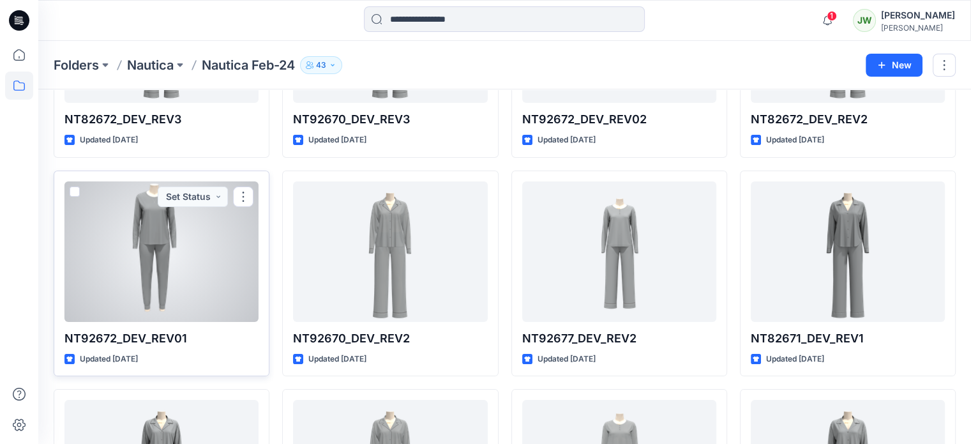
click at [176, 292] on div at bounding box center [161, 251] width 194 height 140
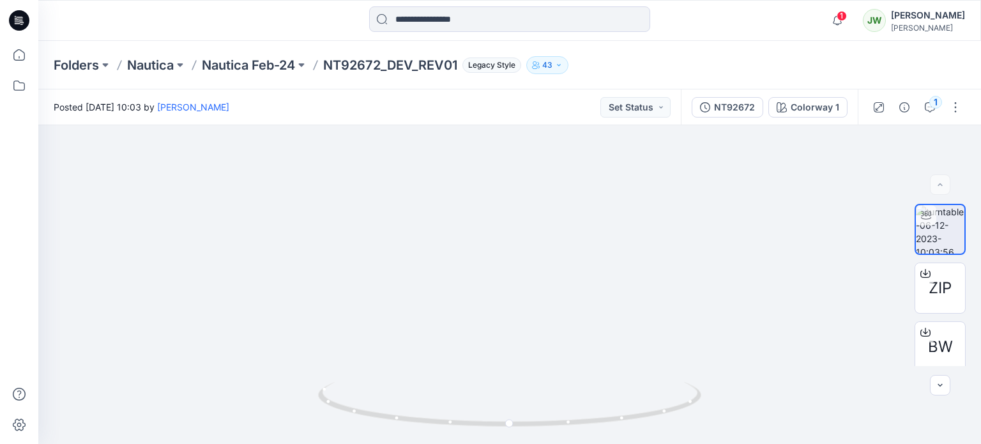
drag, startPoint x: 457, startPoint y: 192, endPoint x: 490, endPoint y: 458, distance: 268.3
click at [490, 443] on html "1 Notifications Senal J shared GRP 00106-NOTCH COLLAR SHORTY SET_REV1 in GRP 00…" at bounding box center [490, 222] width 981 height 444
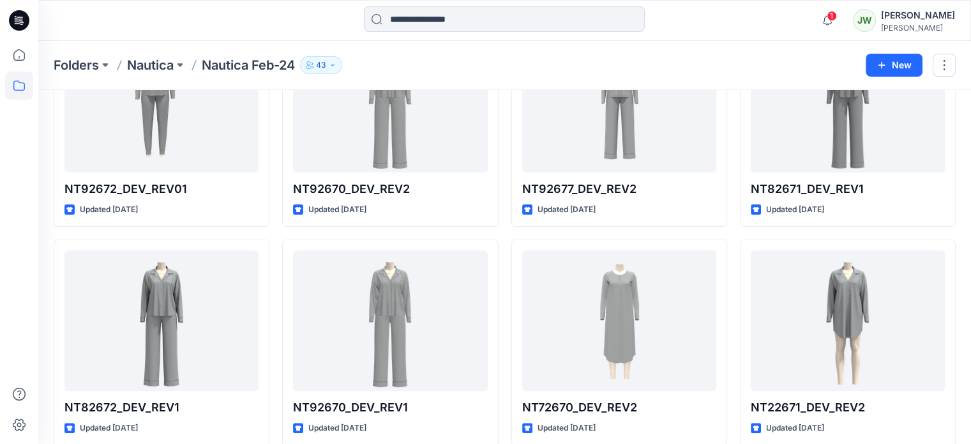
scroll to position [319, 0]
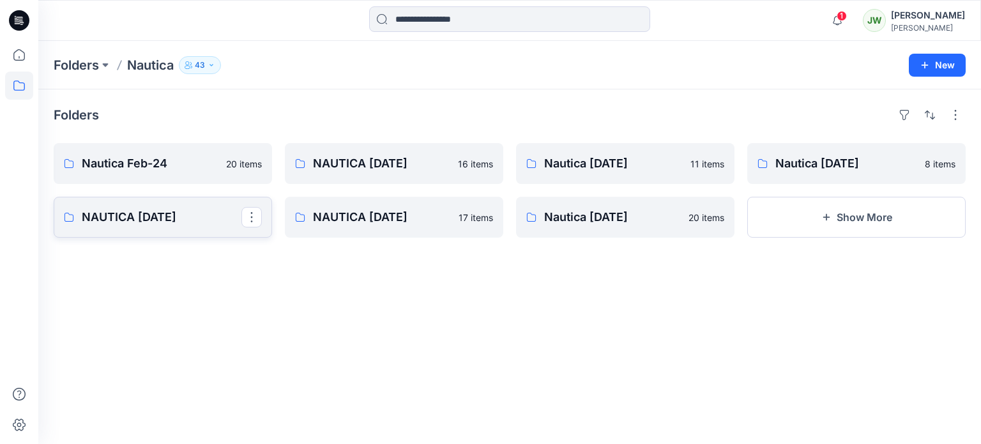
click at [105, 216] on link "NAUTICA [DATE]" at bounding box center [163, 217] width 218 height 41
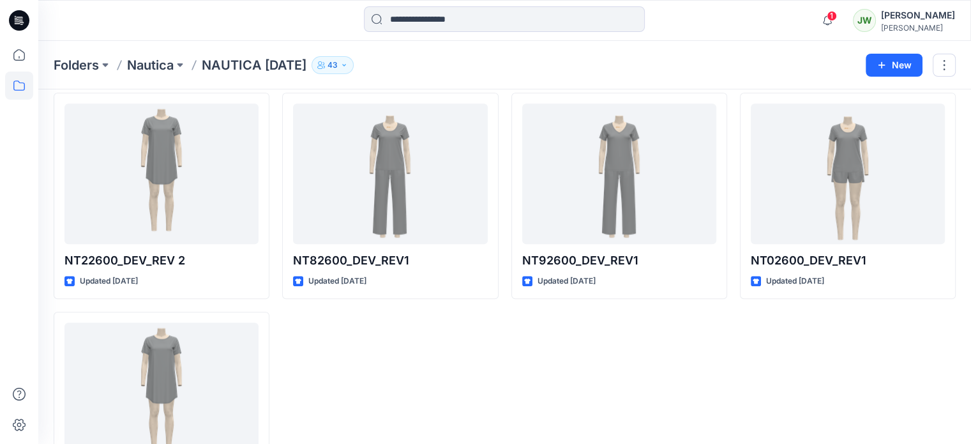
scroll to position [1123, 0]
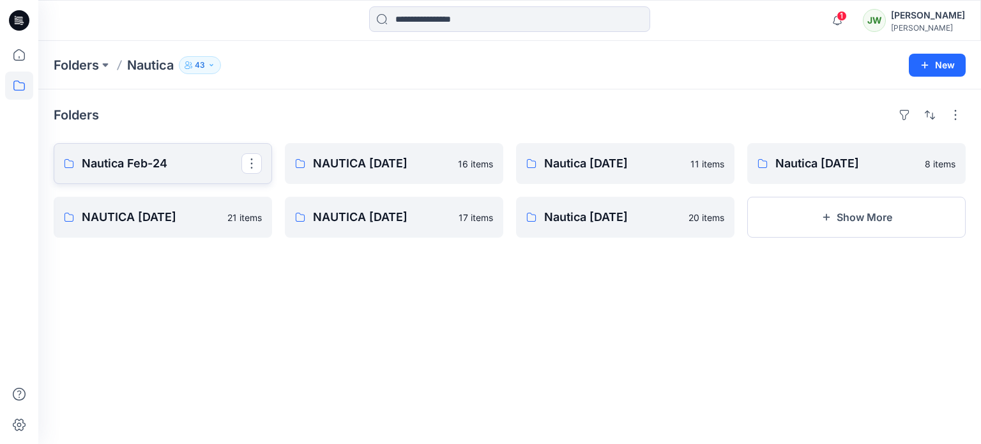
click at [177, 172] on p "Nautica Feb-24" at bounding box center [162, 164] width 160 height 18
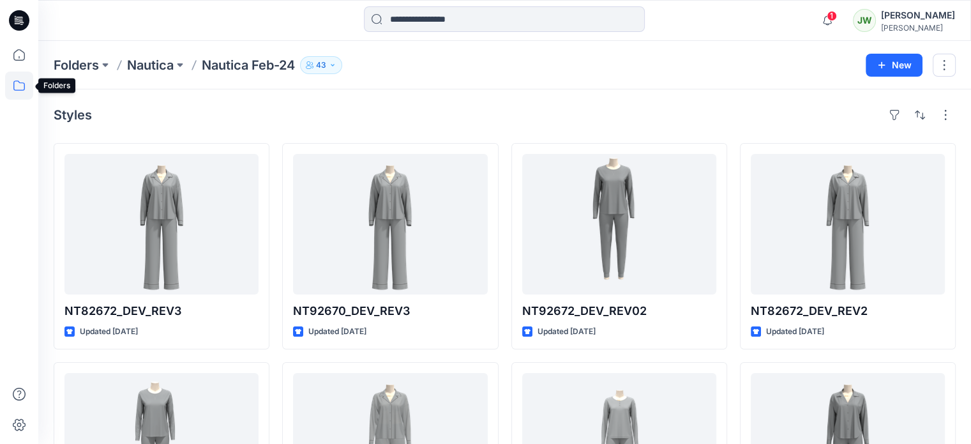
click at [18, 86] on icon at bounding box center [19, 86] width 28 height 28
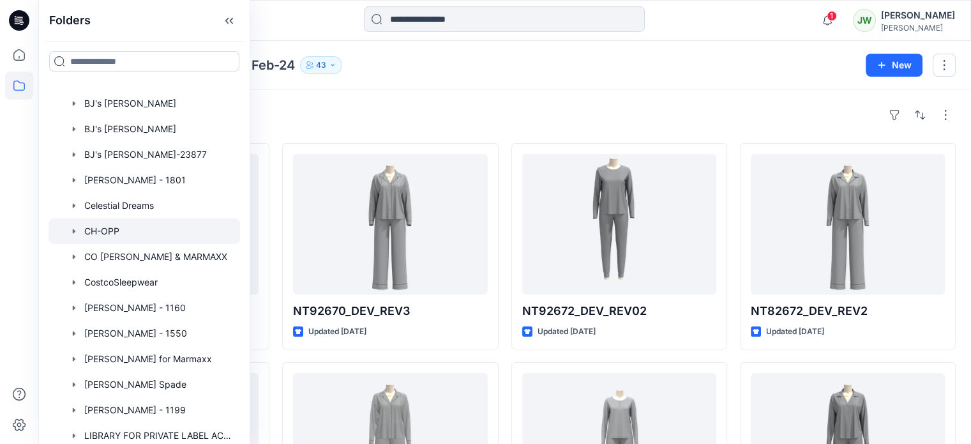
scroll to position [96, 0]
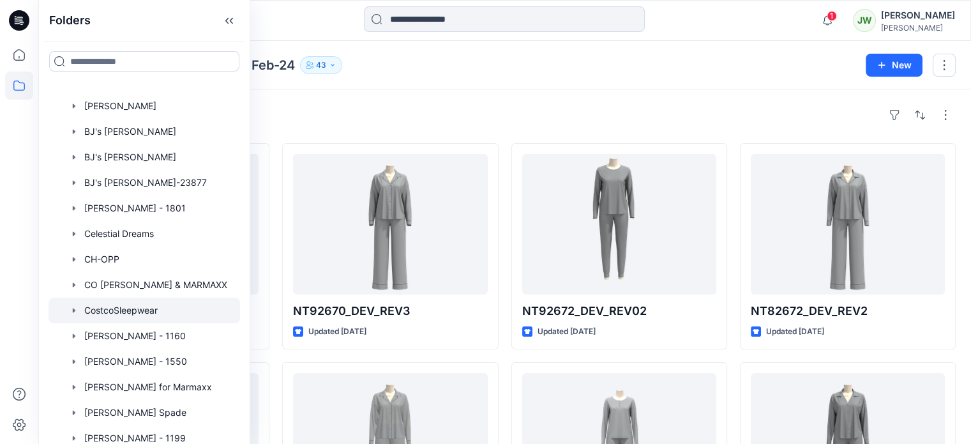
click at [169, 323] on div at bounding box center [145, 311] width 192 height 26
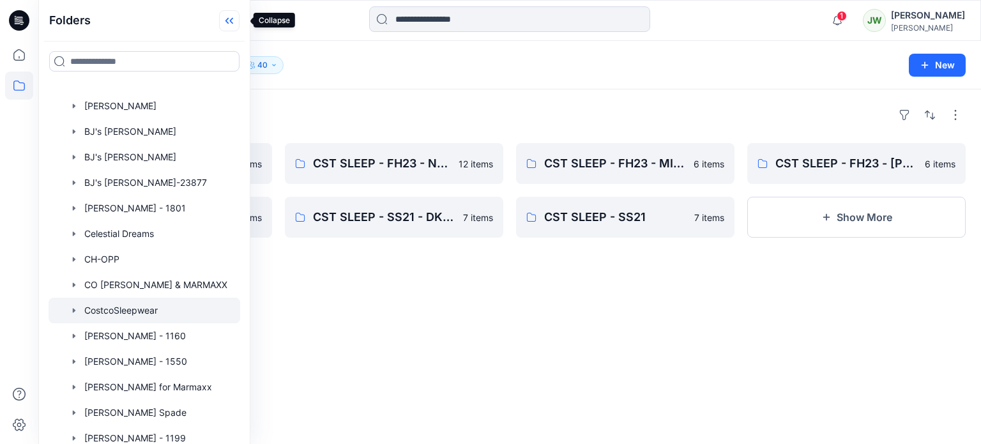
click at [238, 20] on icon at bounding box center [229, 20] width 20 height 21
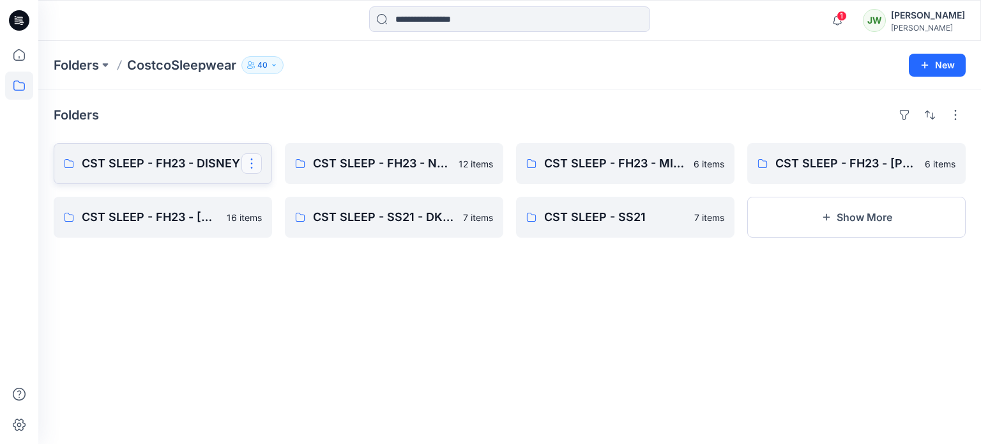
click at [248, 173] on button "button" at bounding box center [251, 163] width 20 height 20
click at [199, 168] on p "CST SLEEP - FH23 - DISNEY" at bounding box center [162, 164] width 160 height 18
click at [18, 82] on icon at bounding box center [19, 86] width 28 height 28
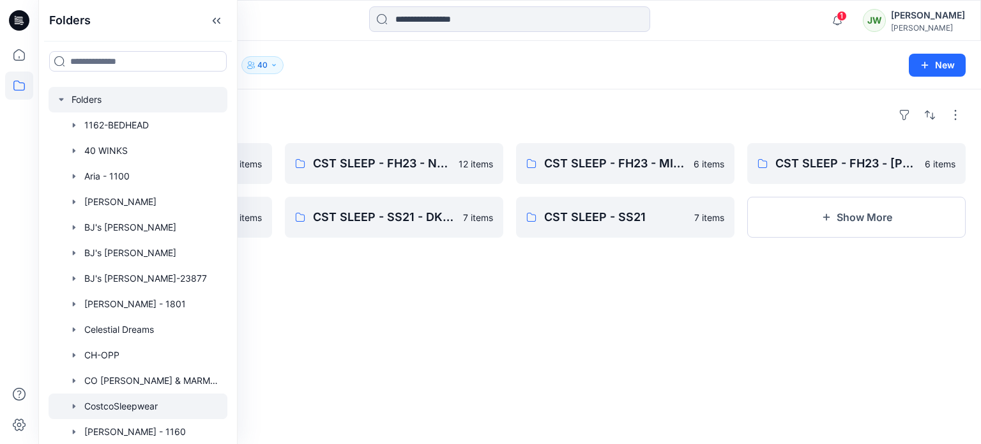
click at [62, 105] on icon "button" at bounding box center [61, 99] width 10 height 10
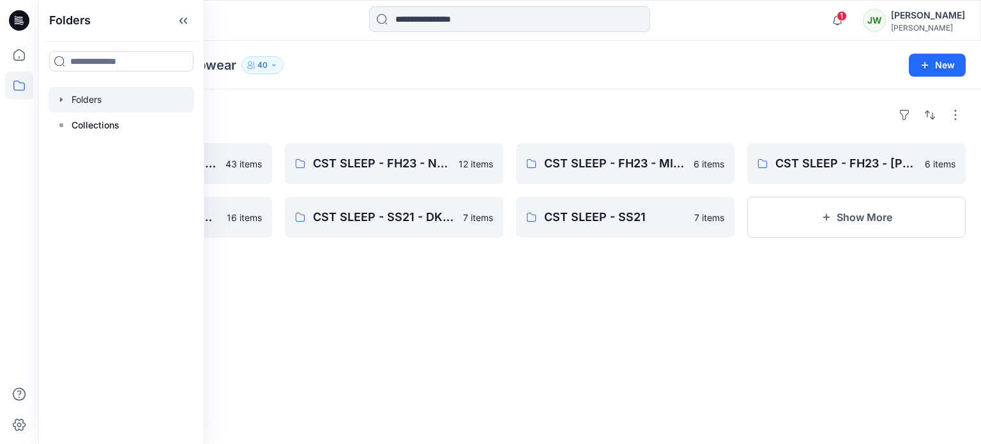
click at [87, 104] on div at bounding box center [122, 100] width 146 height 26
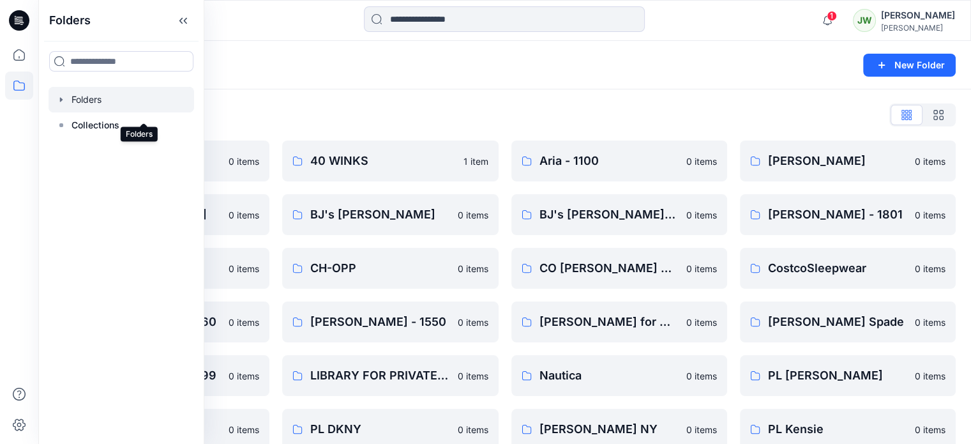
click at [100, 104] on div at bounding box center [122, 100] width 146 height 26
click at [61, 105] on icon "button" at bounding box center [61, 99] width 10 height 10
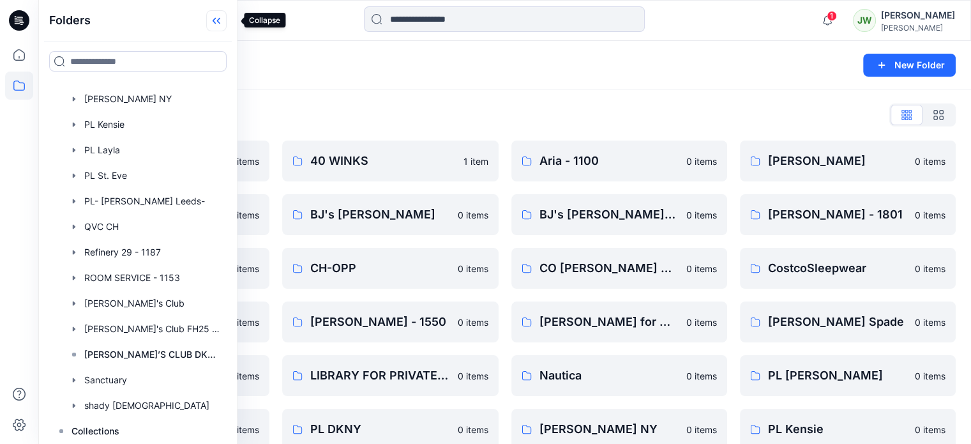
click at [216, 20] on icon at bounding box center [214, 21] width 3 height 6
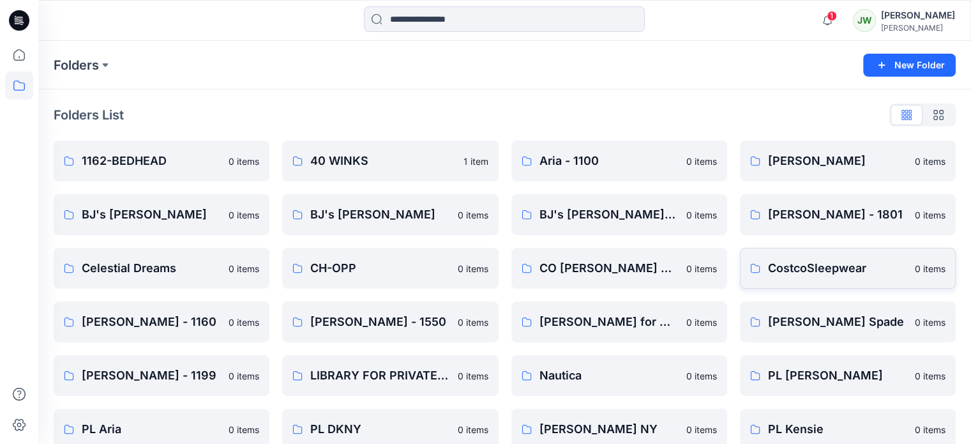
click at [861, 268] on p "CostcoSleepwear" at bounding box center [837, 268] width 139 height 18
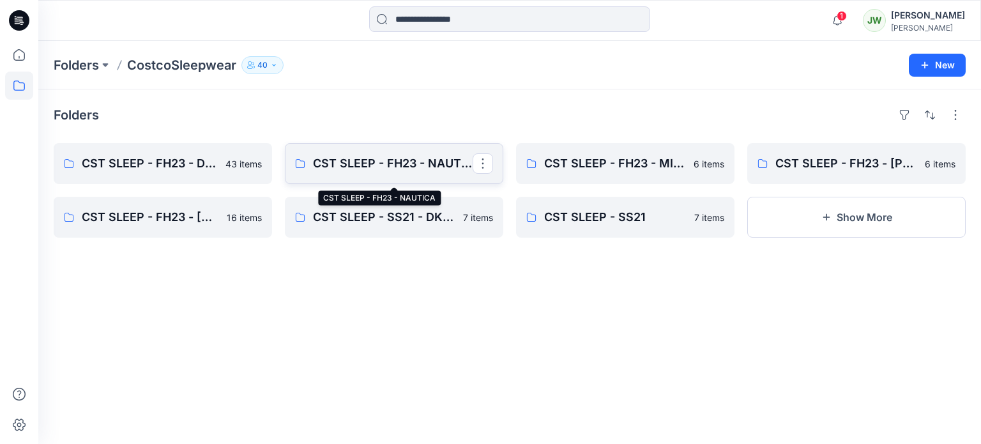
click at [416, 172] on p "CST SLEEP - FH23 - NAUTICA" at bounding box center [393, 164] width 160 height 18
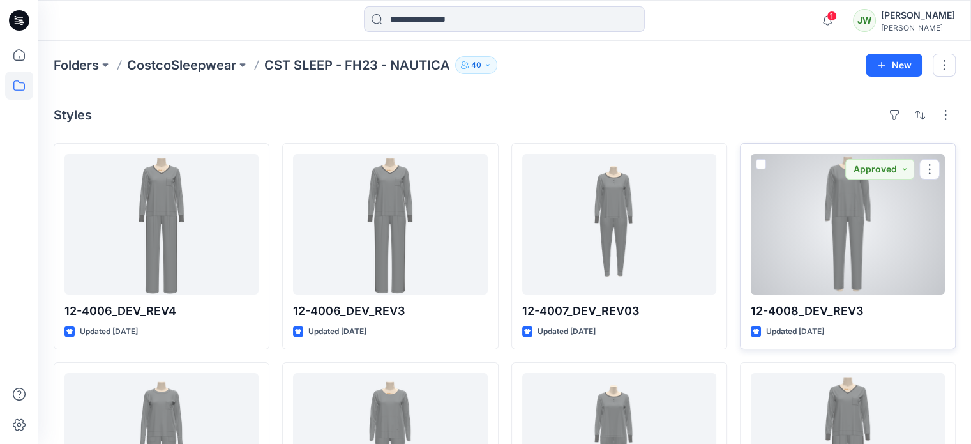
click at [858, 257] on div at bounding box center [848, 224] width 194 height 140
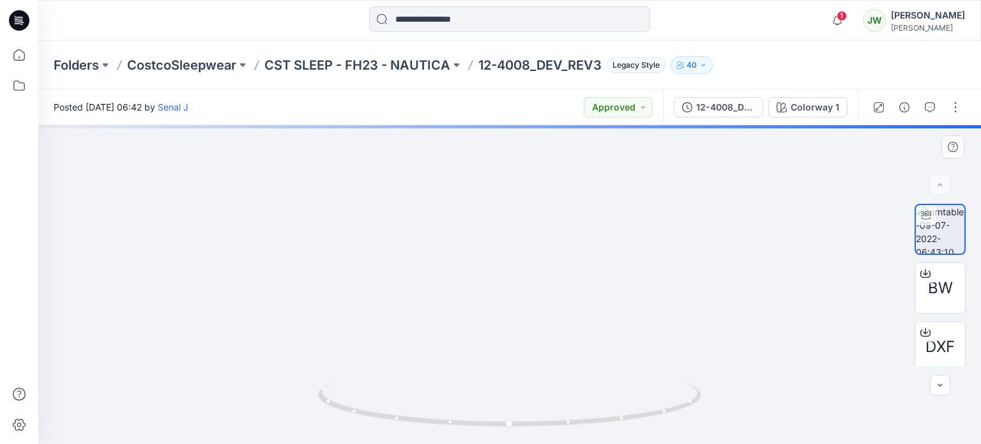
drag, startPoint x: 521, startPoint y: 155, endPoint x: 527, endPoint y: 379, distance: 224.2
click at [527, 379] on img at bounding box center [510, 264] width 848 height 359
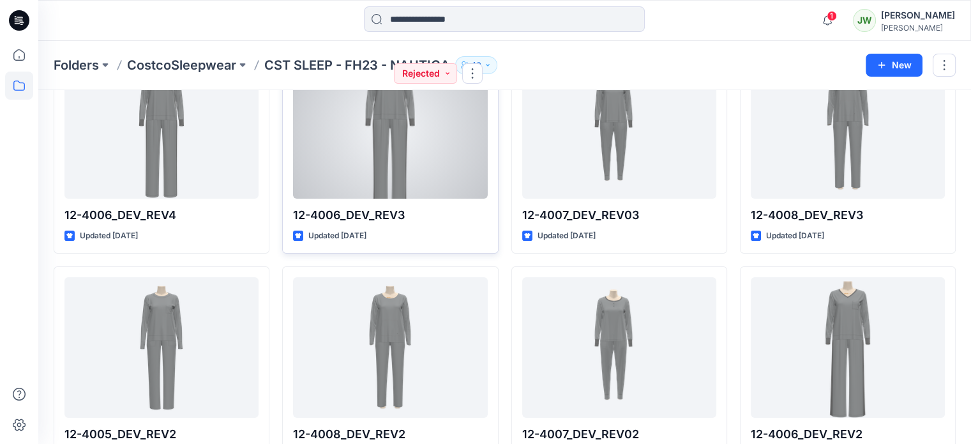
scroll to position [192, 0]
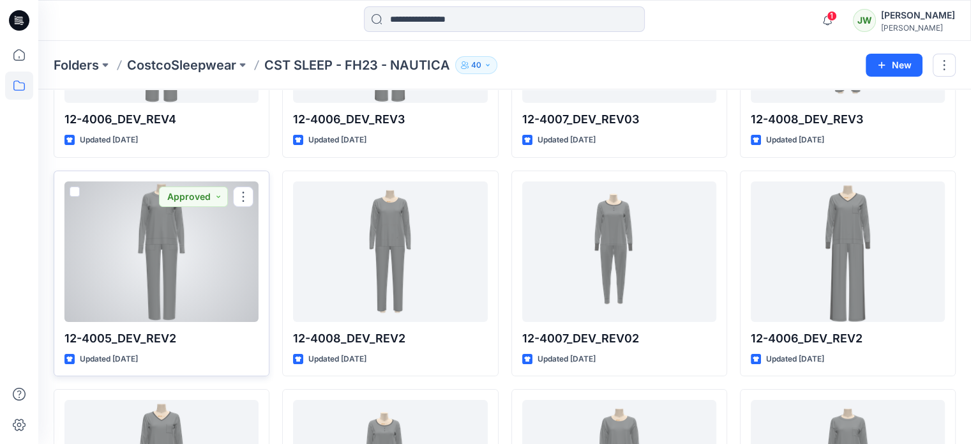
click at [169, 296] on div at bounding box center [161, 251] width 194 height 140
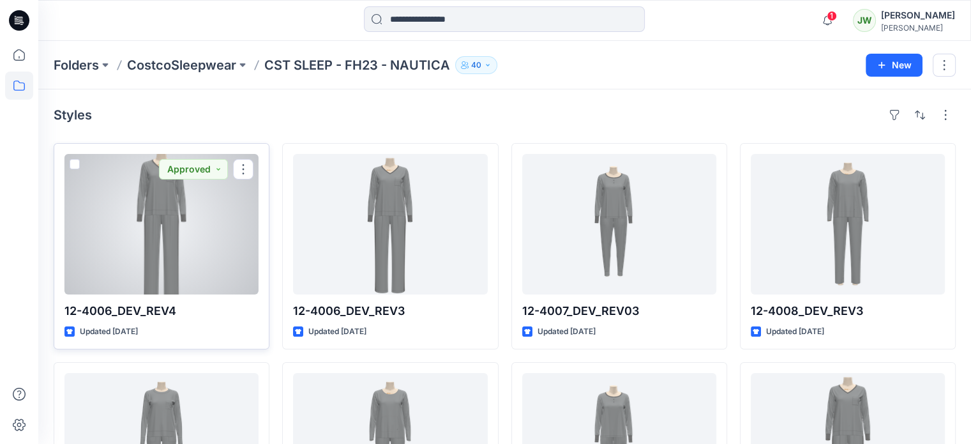
click at [157, 225] on div at bounding box center [161, 224] width 194 height 140
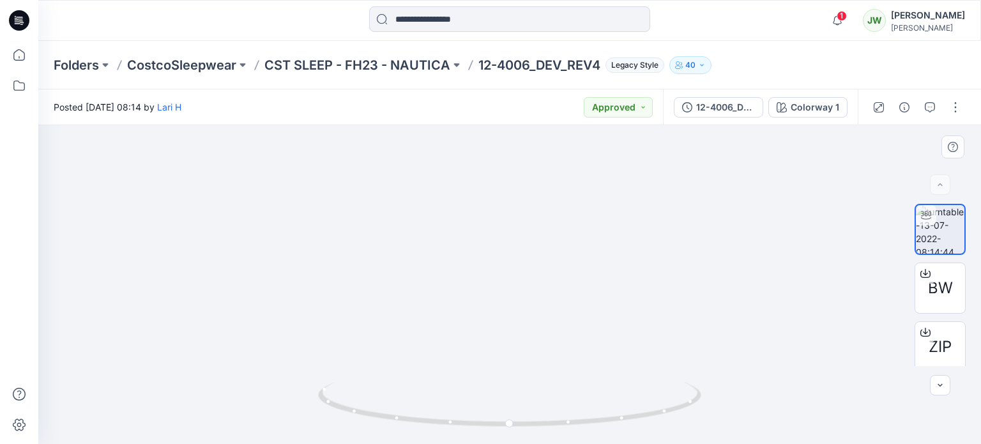
drag, startPoint x: 516, startPoint y: 204, endPoint x: 508, endPoint y: 251, distance: 47.9
click at [508, 251] on img at bounding box center [510, 185] width 760 height 515
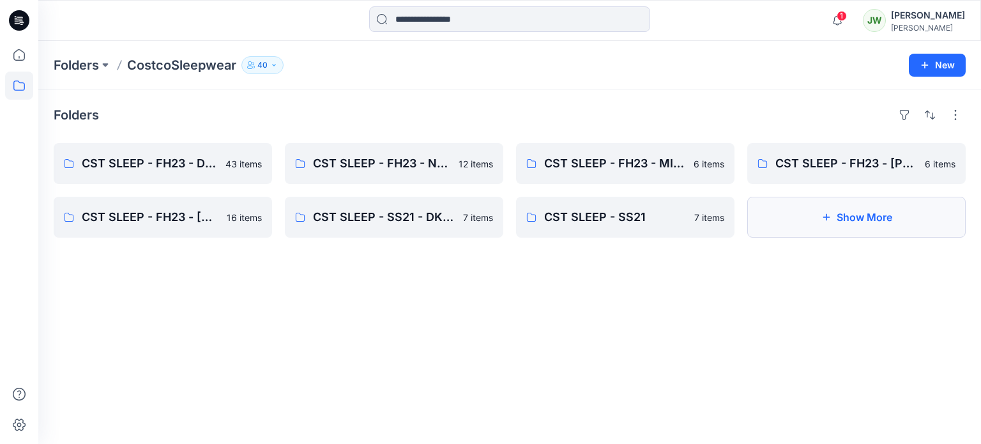
click at [854, 230] on button "Show More" at bounding box center [856, 217] width 218 height 41
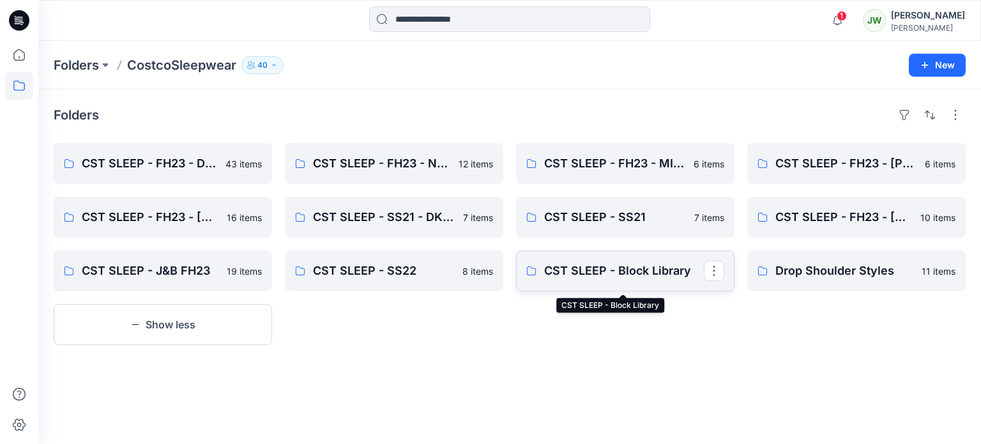
click at [603, 280] on p "CST SLEEP - Block Library" at bounding box center [624, 271] width 160 height 18
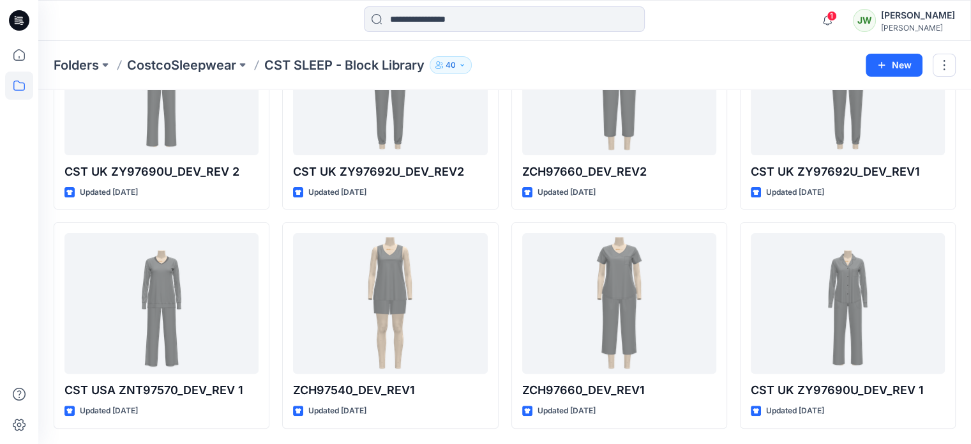
scroll to position [419, 0]
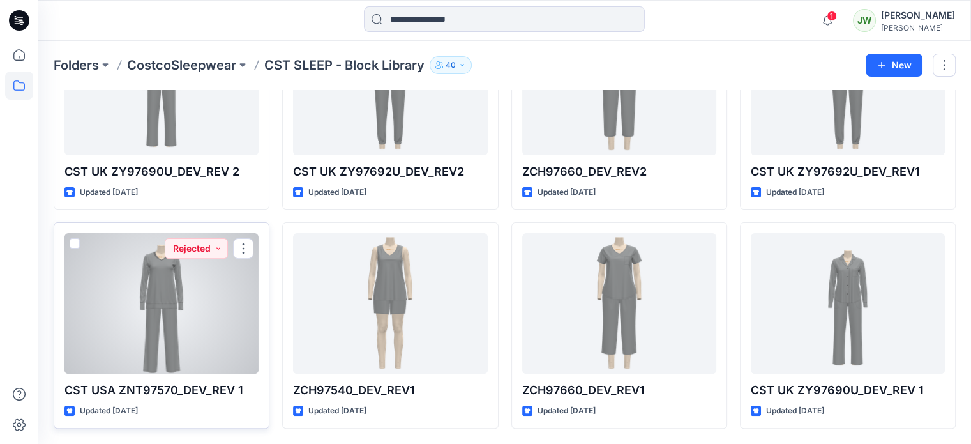
click at [163, 324] on div at bounding box center [161, 303] width 194 height 140
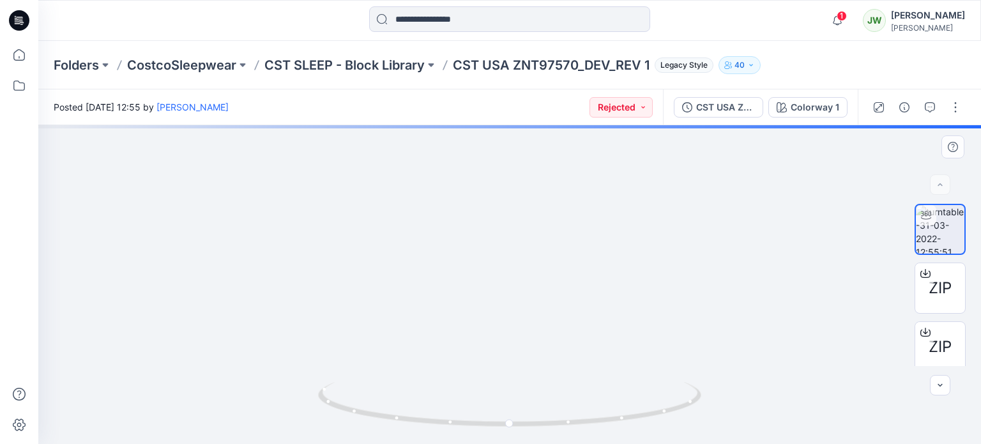
drag, startPoint x: 501, startPoint y: 186, endPoint x: 519, endPoint y: 334, distance: 148.6
click at [519, 334] on img at bounding box center [509, 245] width 773 height 398
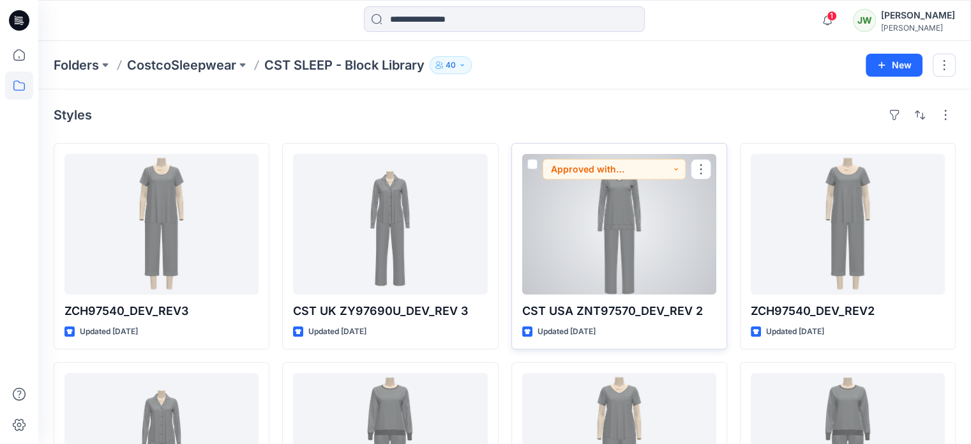
click at [610, 216] on div at bounding box center [619, 224] width 194 height 140
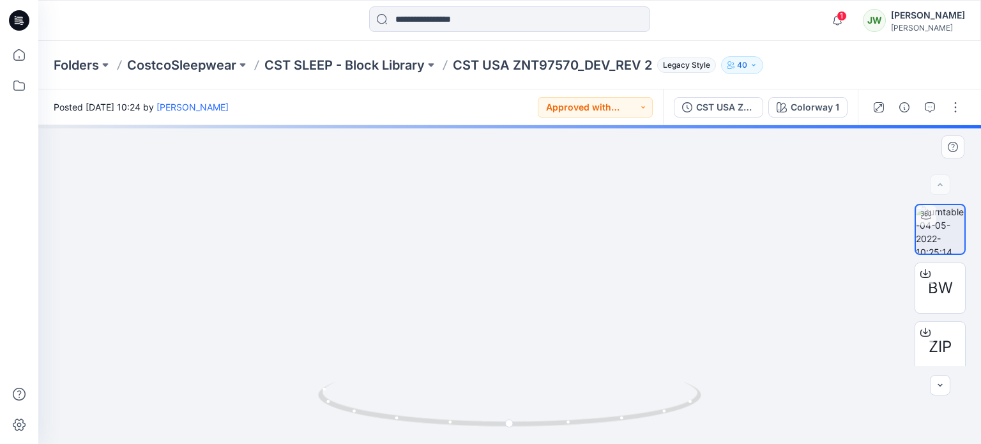
drag, startPoint x: 544, startPoint y: 238, endPoint x: 555, endPoint y: 333, distance: 95.7
click at [555, 333] on img at bounding box center [509, 237] width 697 height 412
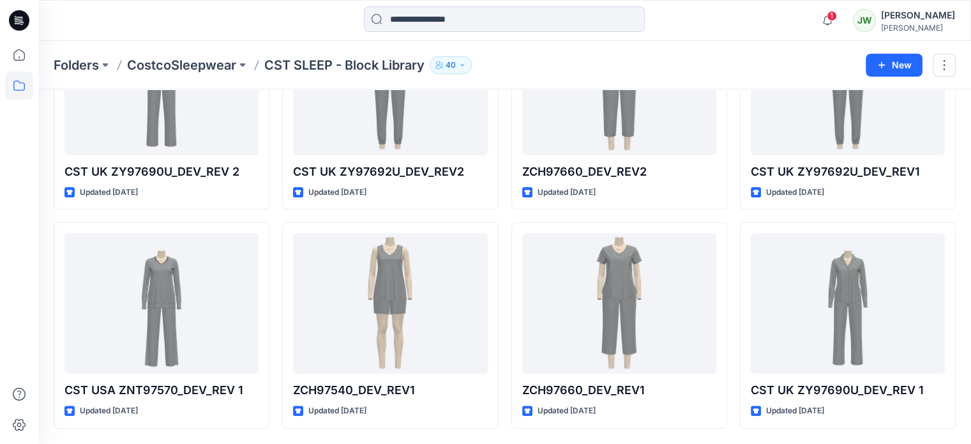
scroll to position [419, 0]
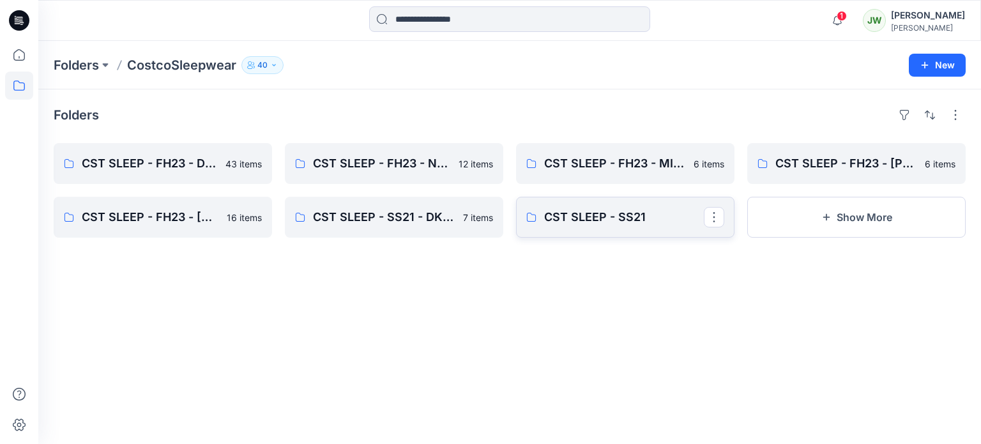
click at [624, 222] on p "CST SLEEP - SS21" at bounding box center [624, 217] width 160 height 18
click at [882, 225] on button "Show More" at bounding box center [856, 217] width 218 height 41
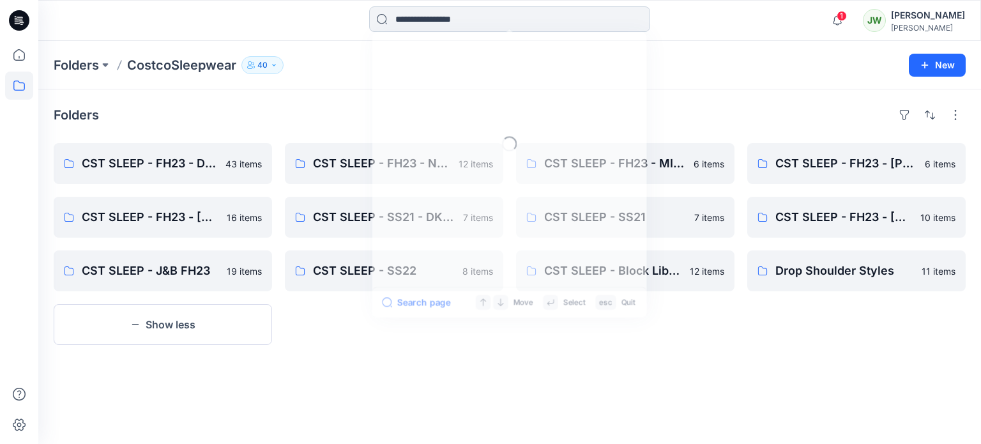
click at [406, 19] on input at bounding box center [509, 19] width 281 height 26
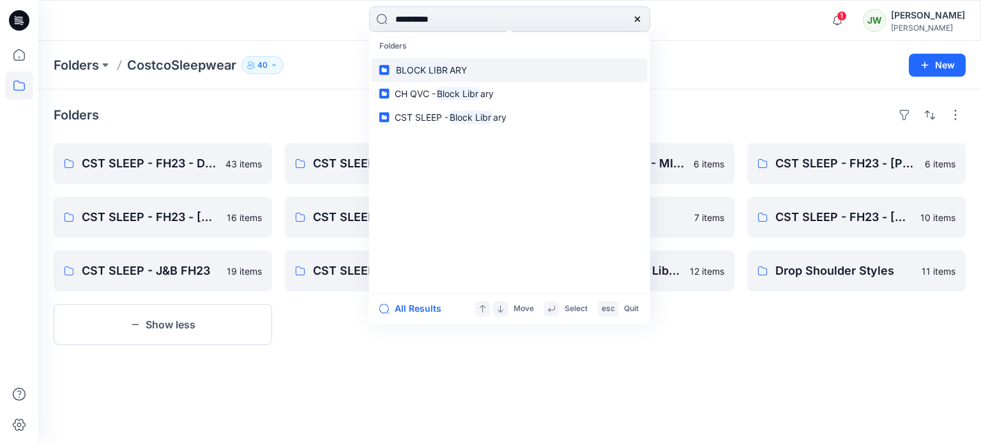
type input "**********"
click at [467, 75] on span "ARY" at bounding box center [457, 69] width 17 height 11
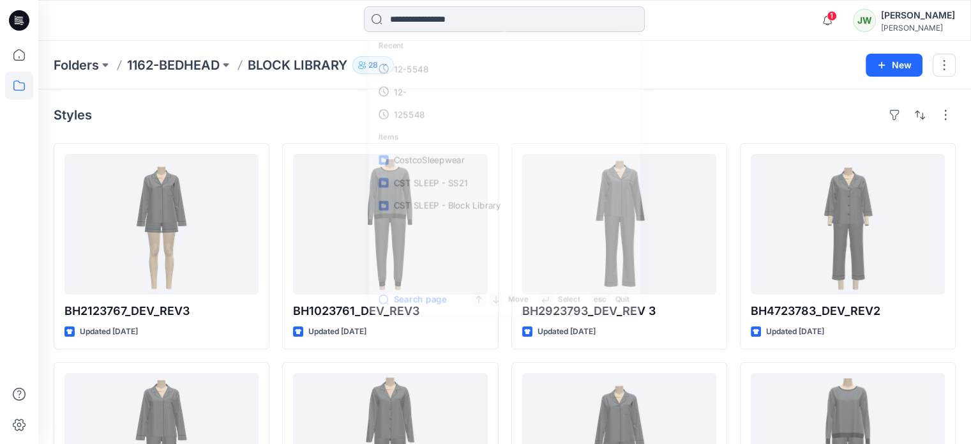
click at [426, 20] on input at bounding box center [504, 19] width 281 height 26
